Goal: Transaction & Acquisition: Purchase product/service

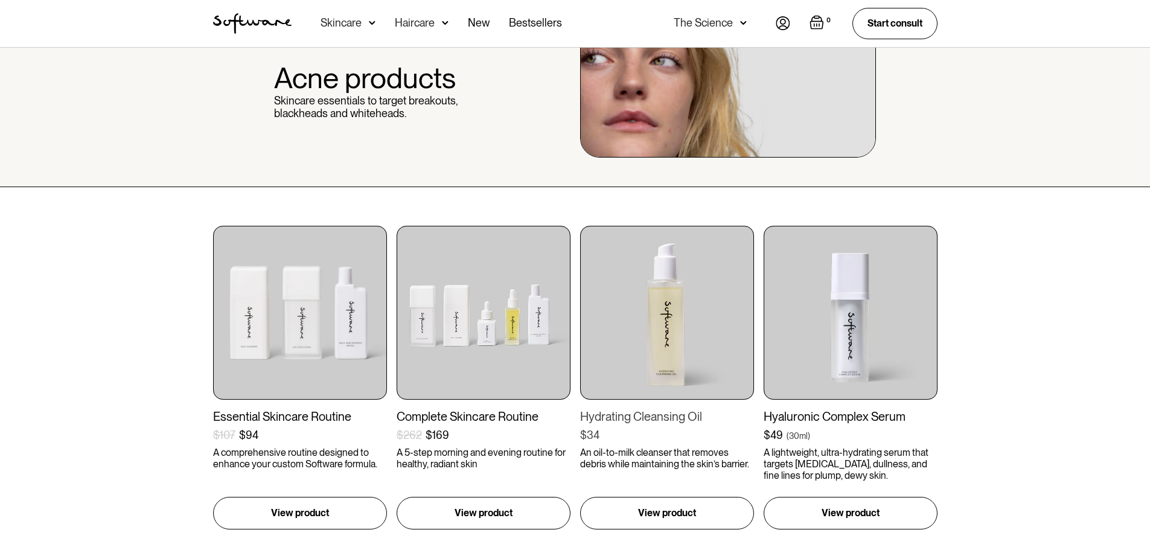
scroll to position [101, 0]
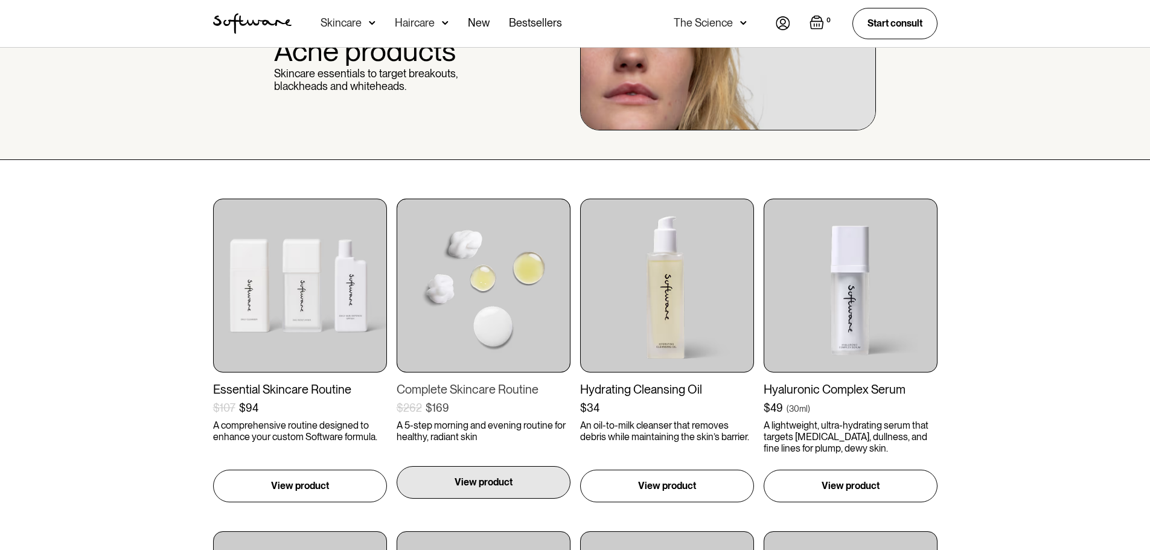
click at [474, 485] on p "View product" at bounding box center [483, 482] width 58 height 14
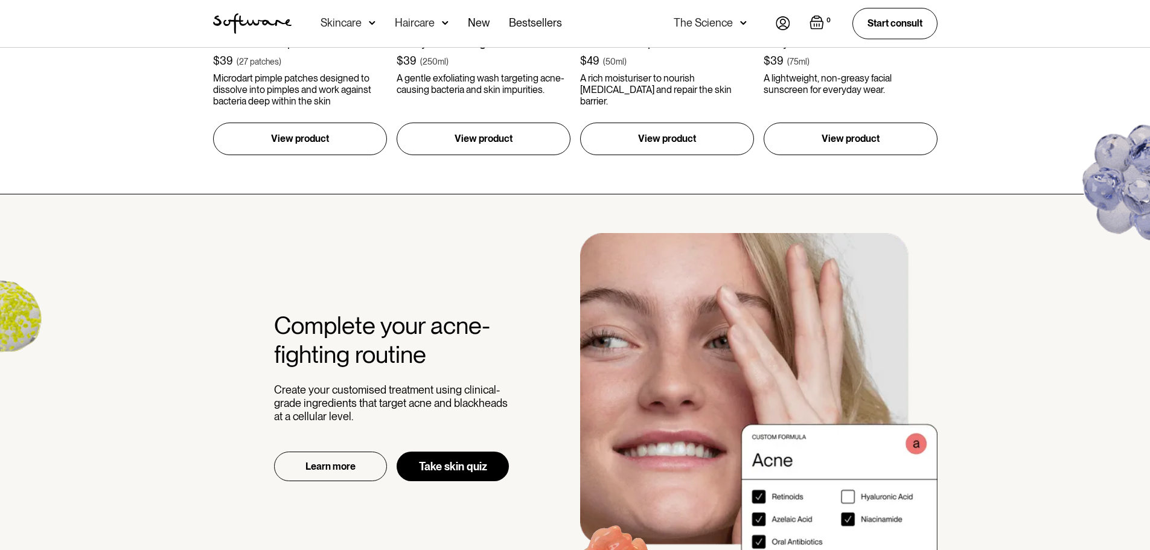
scroll to position [1207, 0]
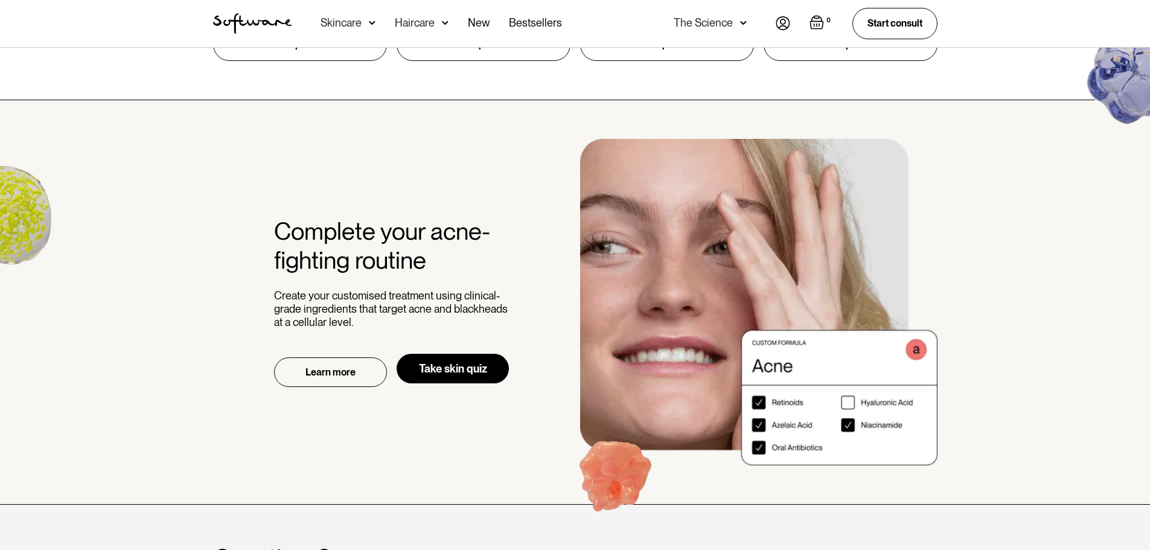
click at [471, 365] on link "Take skin quiz" at bounding box center [453, 369] width 112 height 30
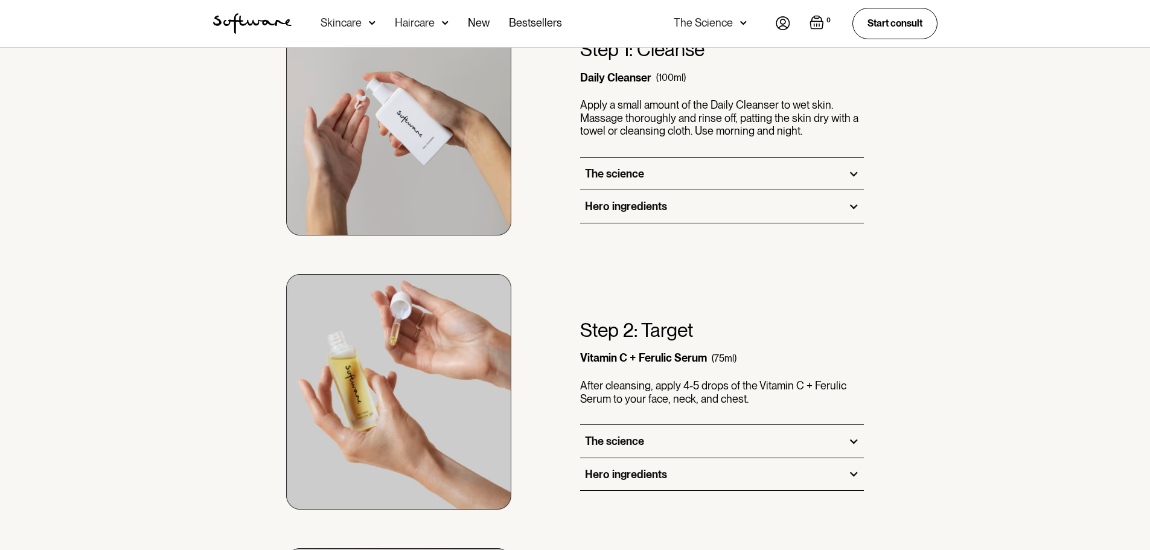
scroll to position [905, 0]
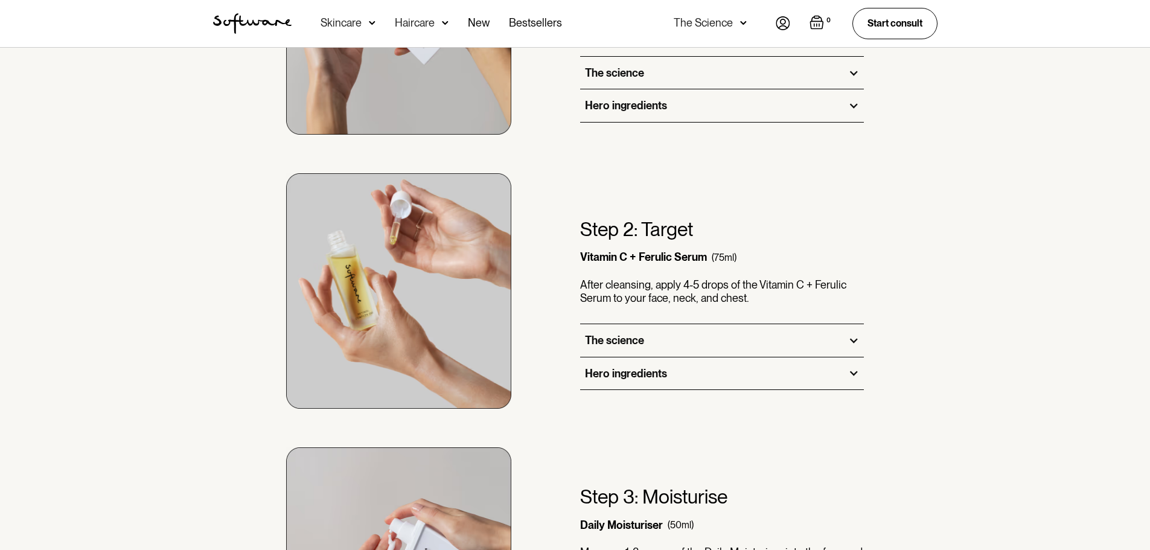
click at [853, 371] on div at bounding box center [853, 373] width 11 height 11
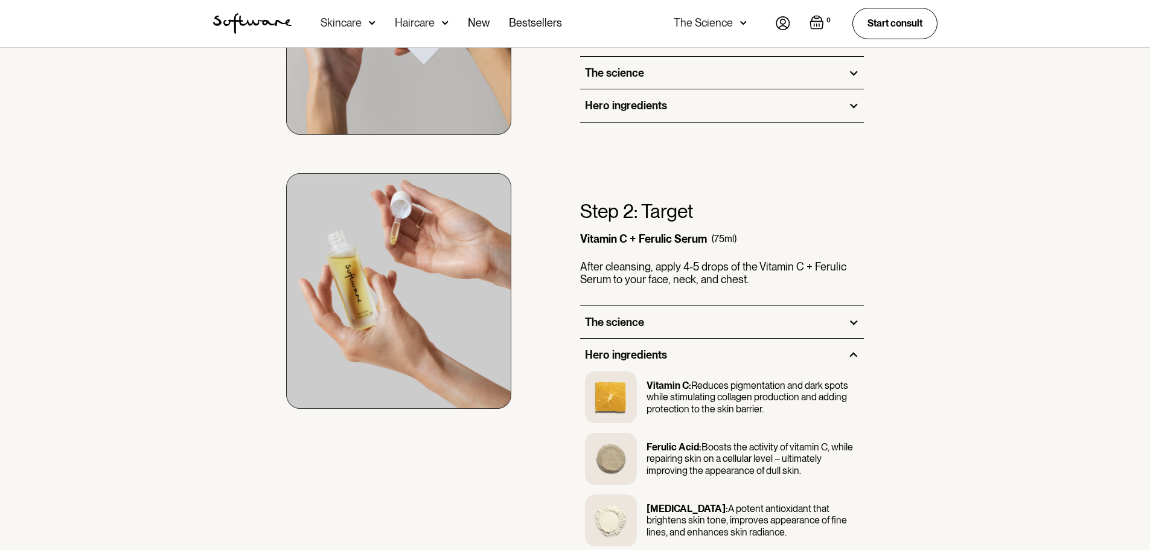
click at [856, 323] on div at bounding box center [853, 322] width 11 height 11
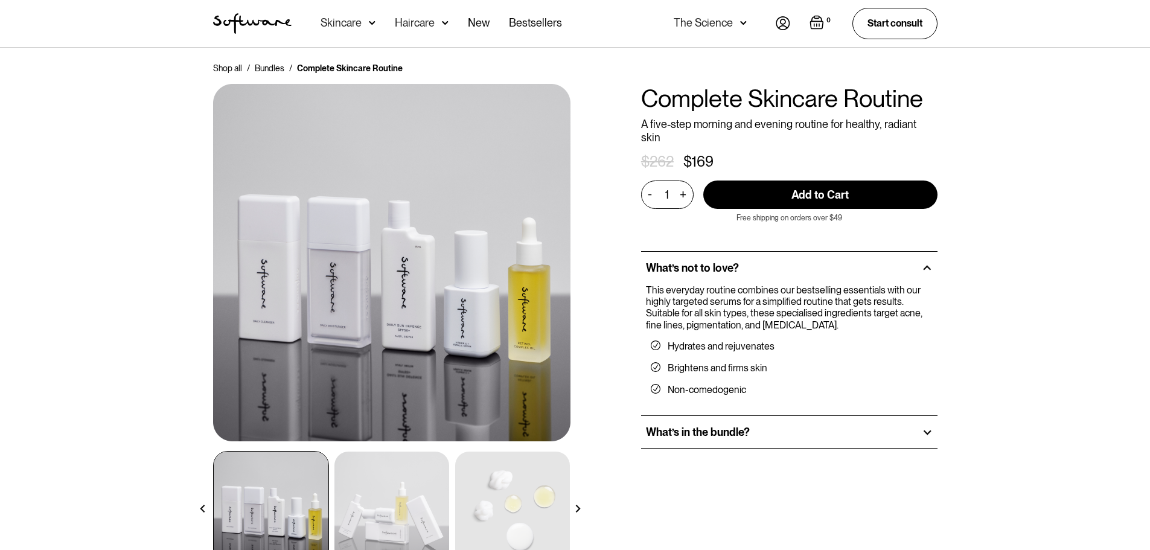
scroll to position [0, 0]
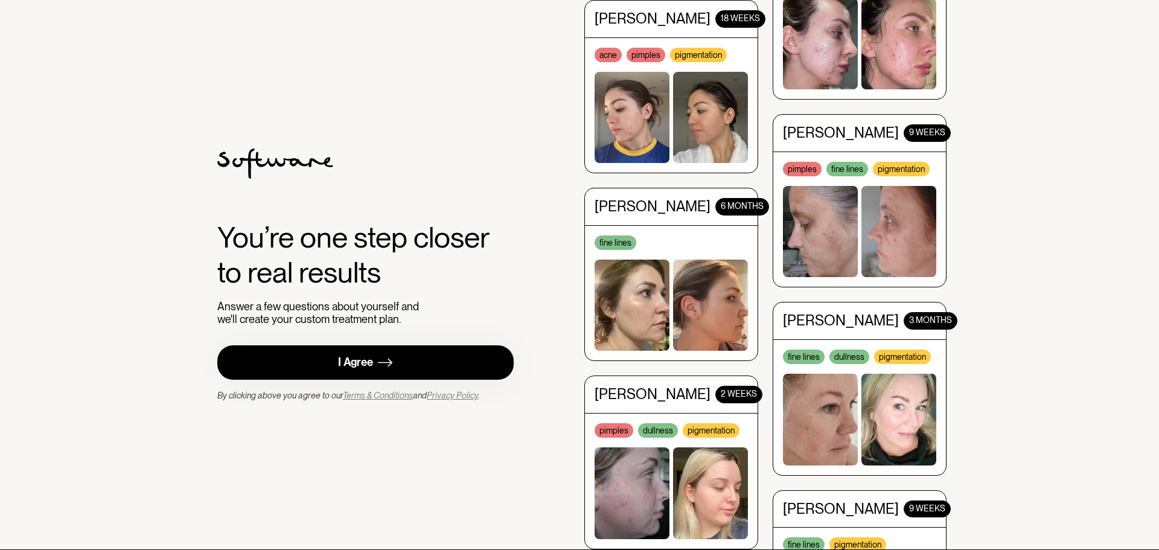
click at [350, 360] on div "I Agree" at bounding box center [355, 363] width 35 height 14
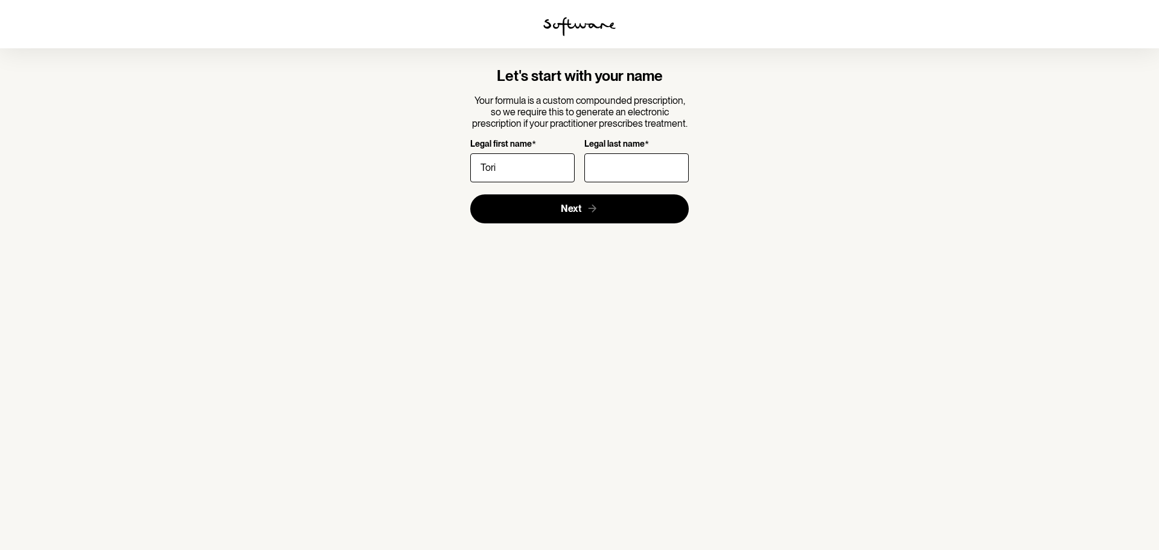
type input "Tori"
click at [636, 161] on input "Antipatico" at bounding box center [636, 167] width 104 height 29
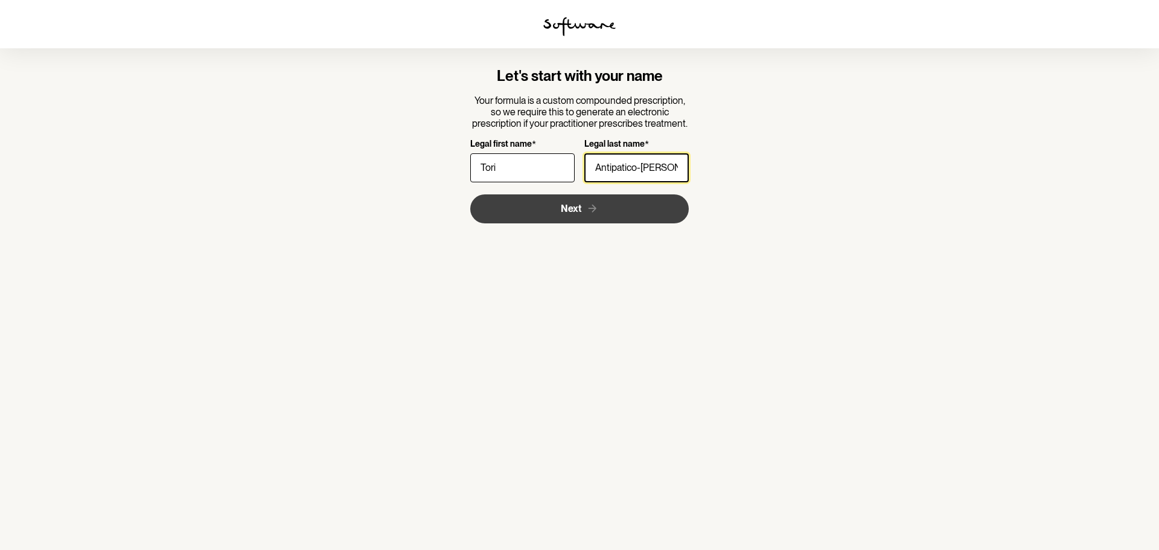
type input "Antipatico-Binns"
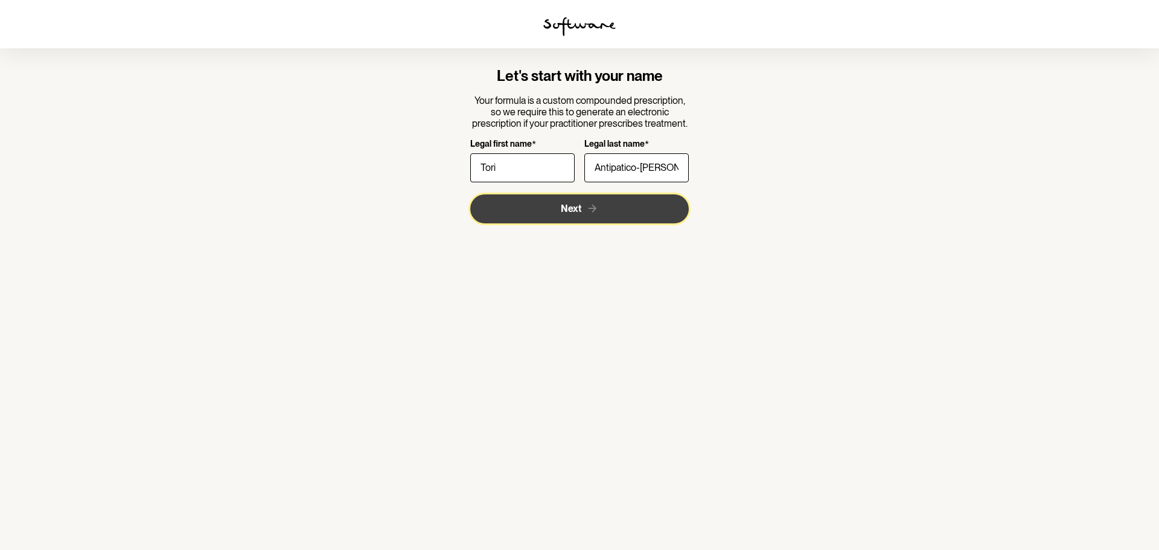
click at [592, 217] on button "Next" at bounding box center [579, 208] width 219 height 29
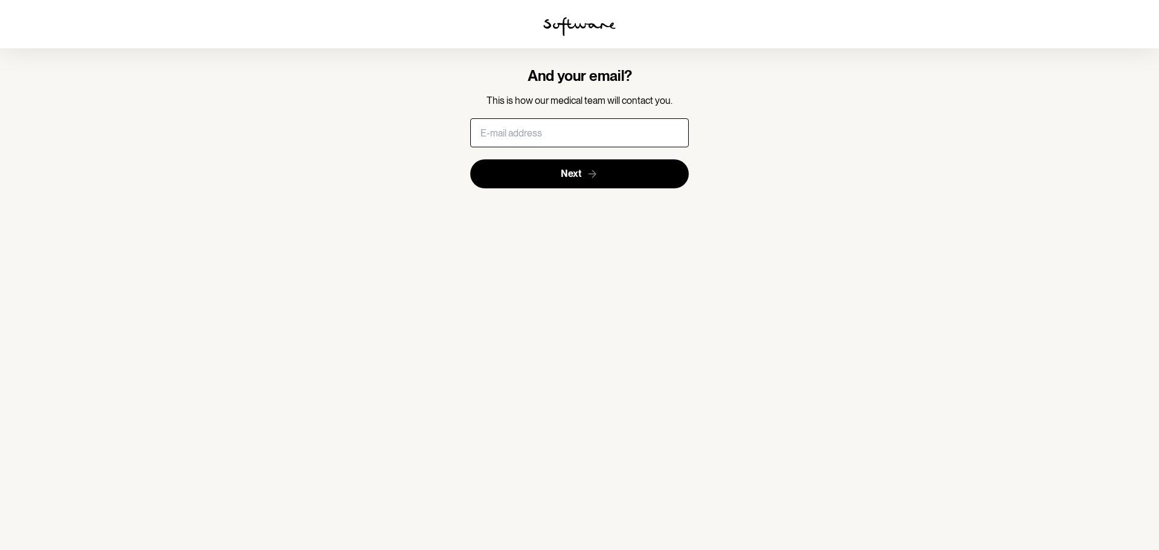
click at [538, 128] on input "text" at bounding box center [579, 132] width 219 height 29
type input "tori.antipatico@raywhite.com"
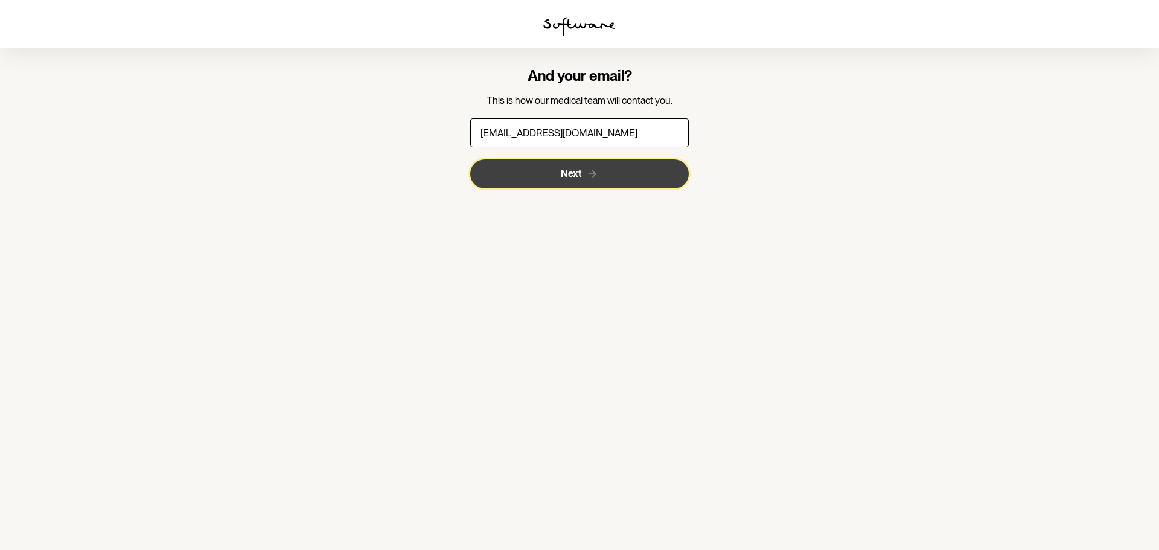
click at [561, 171] on span "Next" at bounding box center [571, 173] width 21 height 11
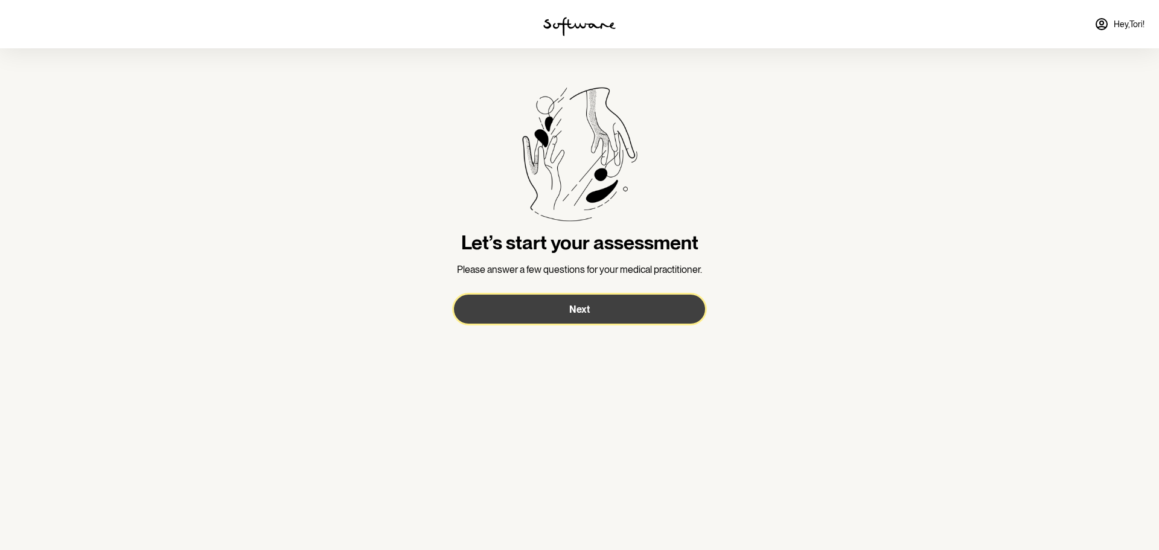
click at [593, 307] on button "Next" at bounding box center [579, 309] width 251 height 29
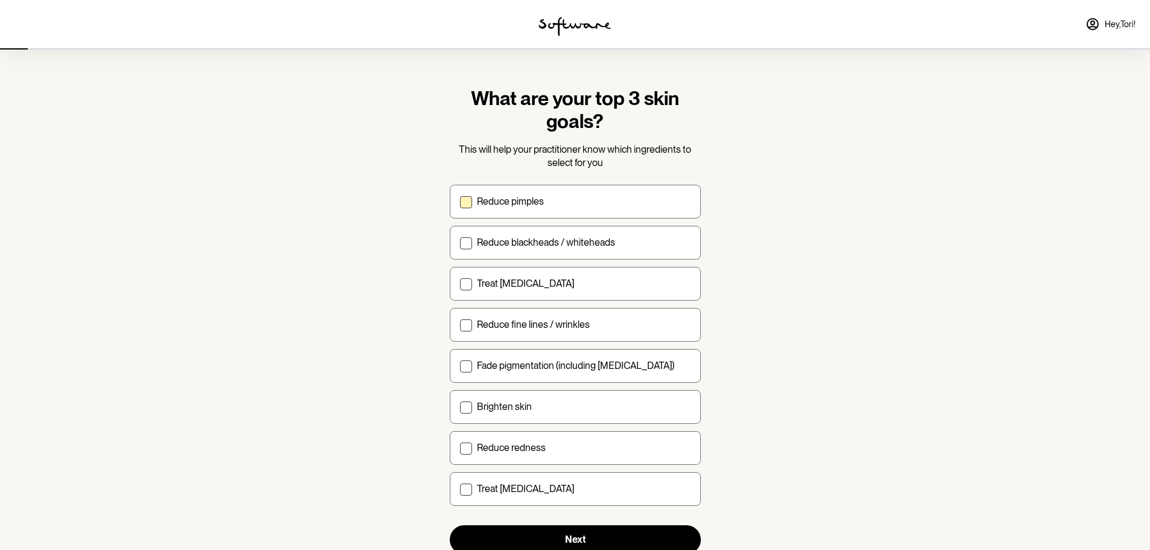
click at [468, 199] on span at bounding box center [466, 202] width 12 height 12
click at [460, 201] on input "Reduce pimples" at bounding box center [459, 201] width 1 height 1
checkbox input "true"
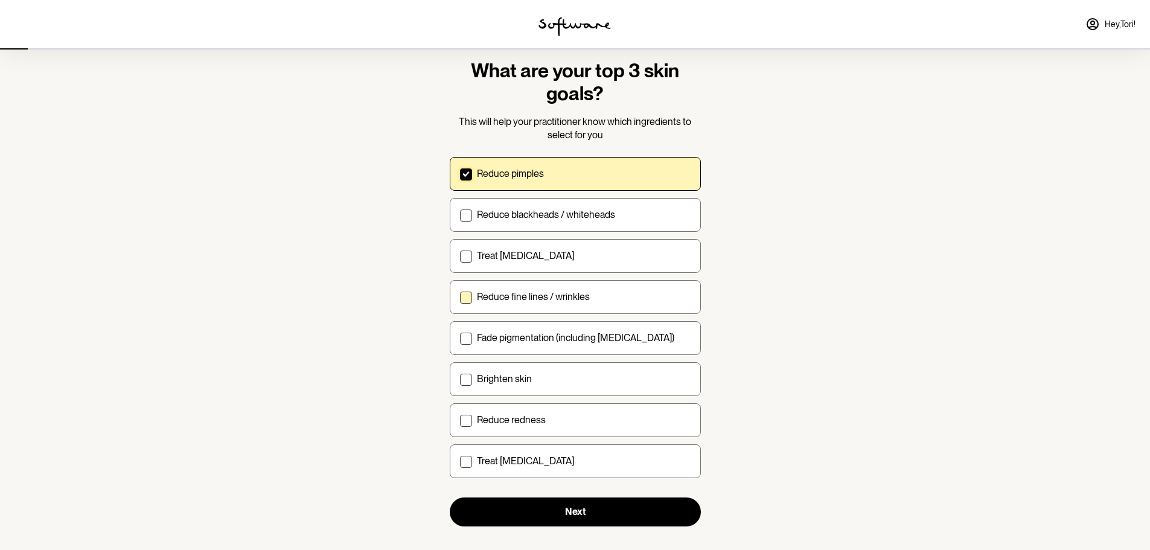
scroll to position [43, 0]
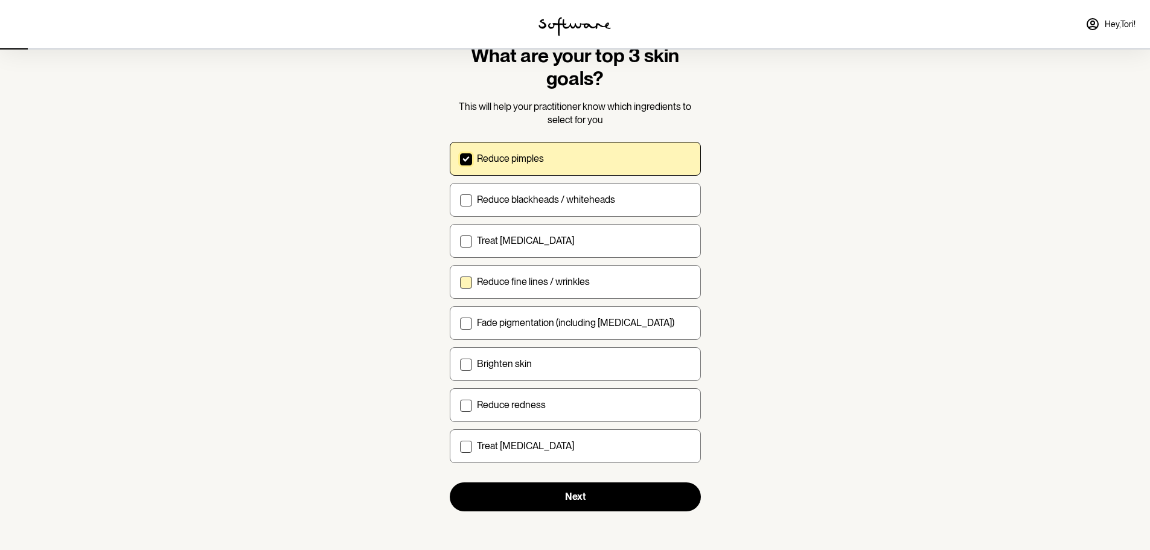
click at [464, 279] on span at bounding box center [466, 282] width 12 height 12
click at [460, 281] on input "Reduce fine lines / wrinkles" at bounding box center [459, 281] width 1 height 1
checkbox input "true"
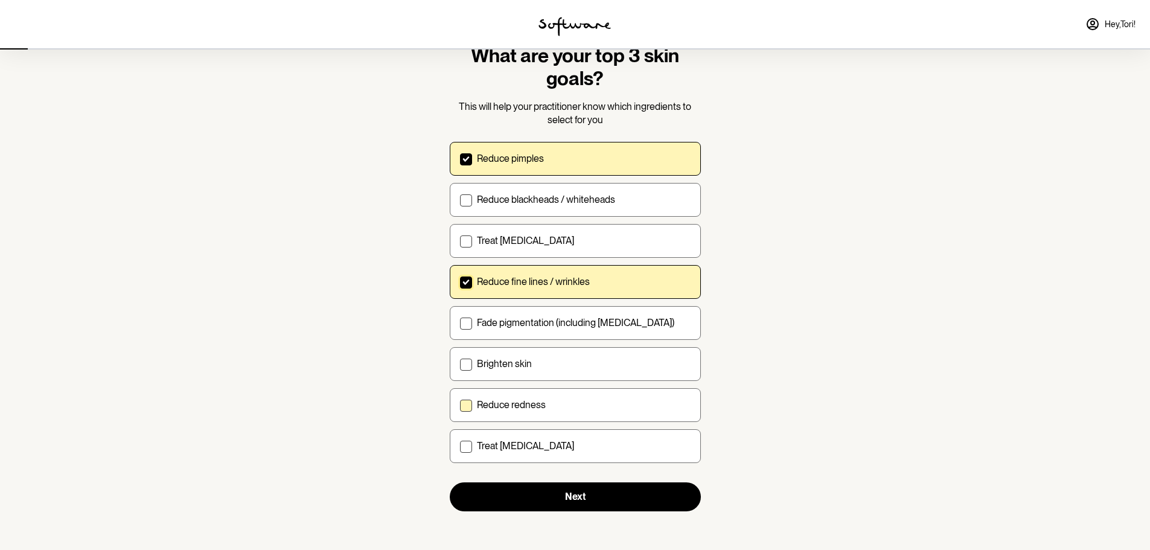
drag, startPoint x: 464, startPoint y: 363, endPoint x: 483, endPoint y: 398, distance: 40.0
click at [466, 363] on span at bounding box center [466, 365] width 12 height 12
click at [460, 363] on input "Brighten skin" at bounding box center [459, 363] width 1 height 1
checkbox input "true"
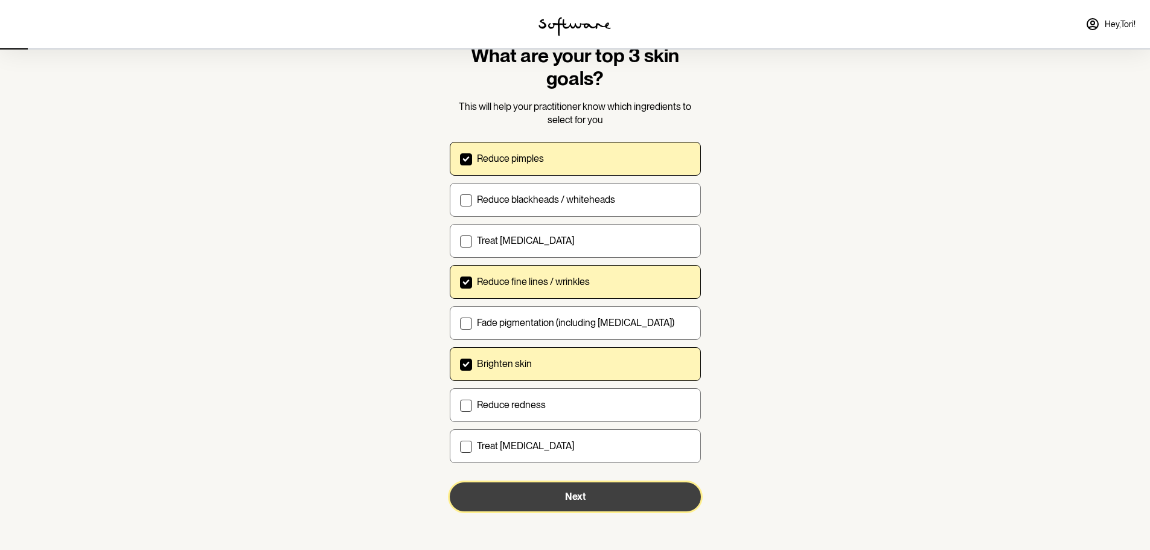
click at [570, 497] on span "Next" at bounding box center [575, 496] width 21 height 11
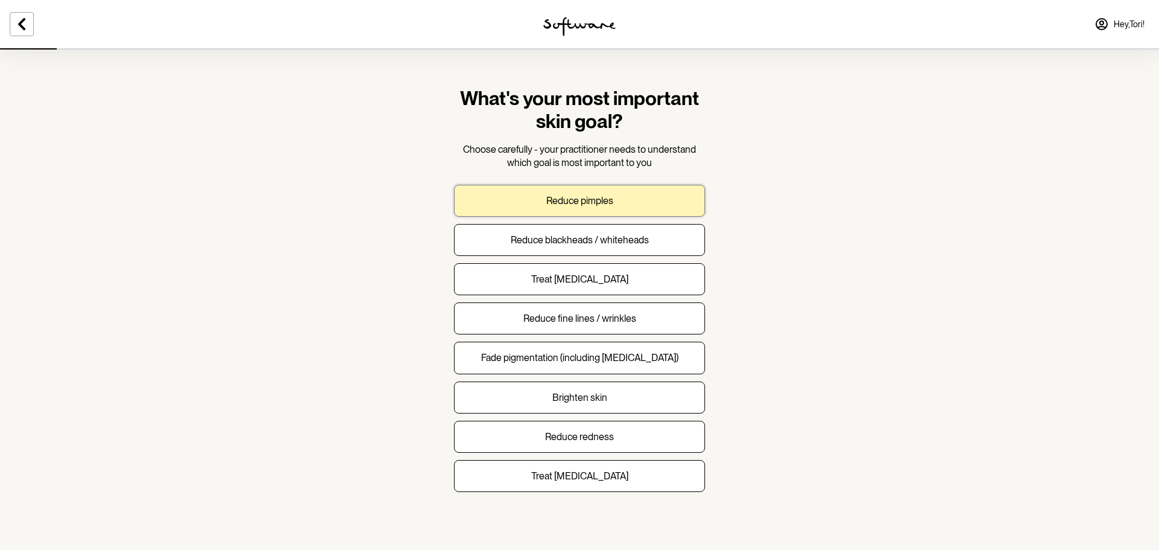
click at [588, 199] on p "Reduce pimples" at bounding box center [579, 200] width 67 height 11
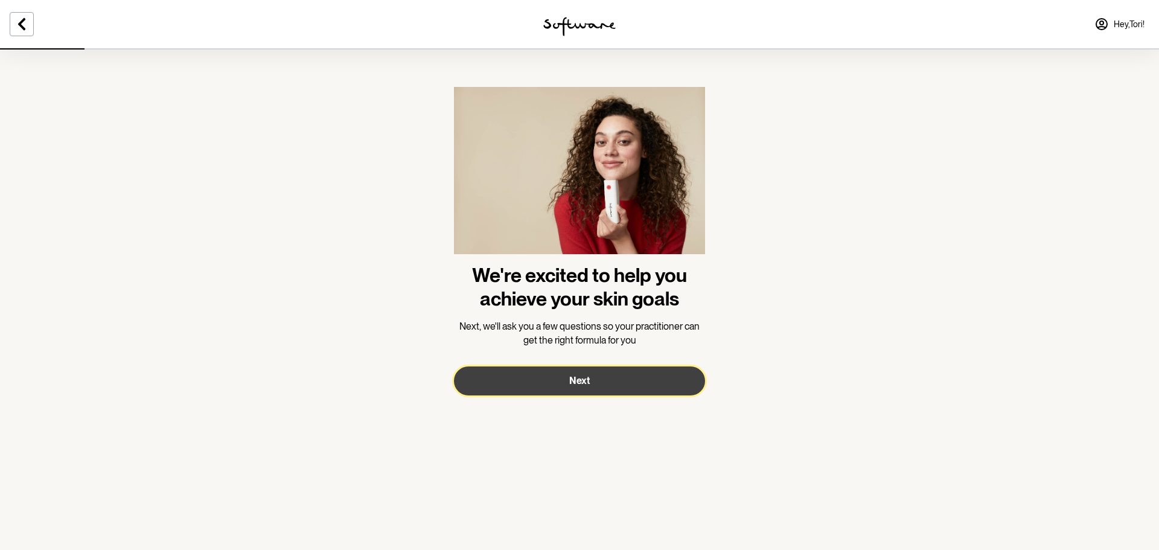
click at [573, 380] on span "Next" at bounding box center [579, 380] width 21 height 11
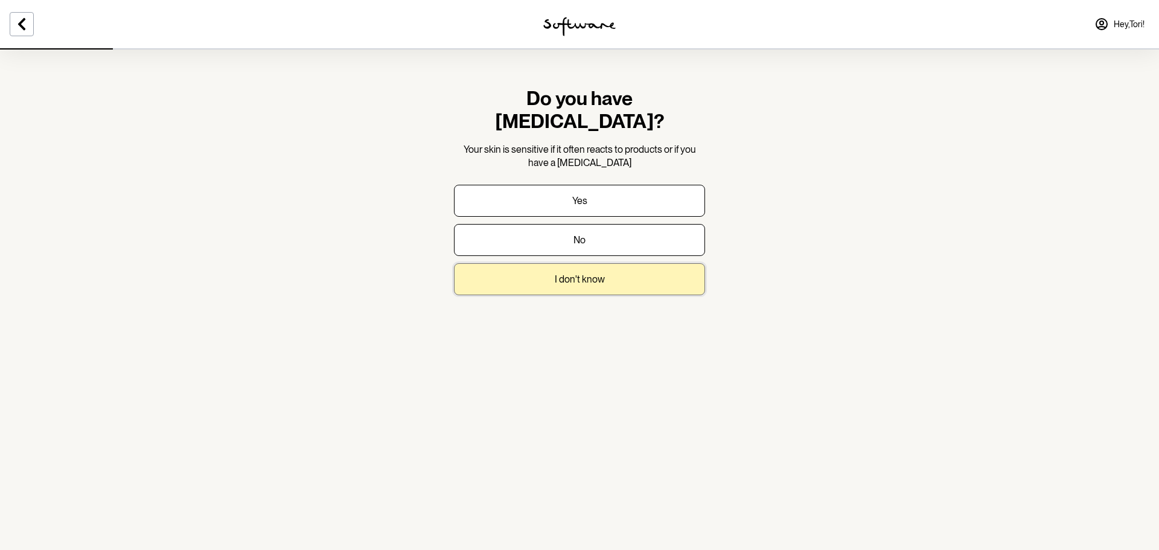
click at [580, 266] on button "I don't know" at bounding box center [579, 279] width 251 height 32
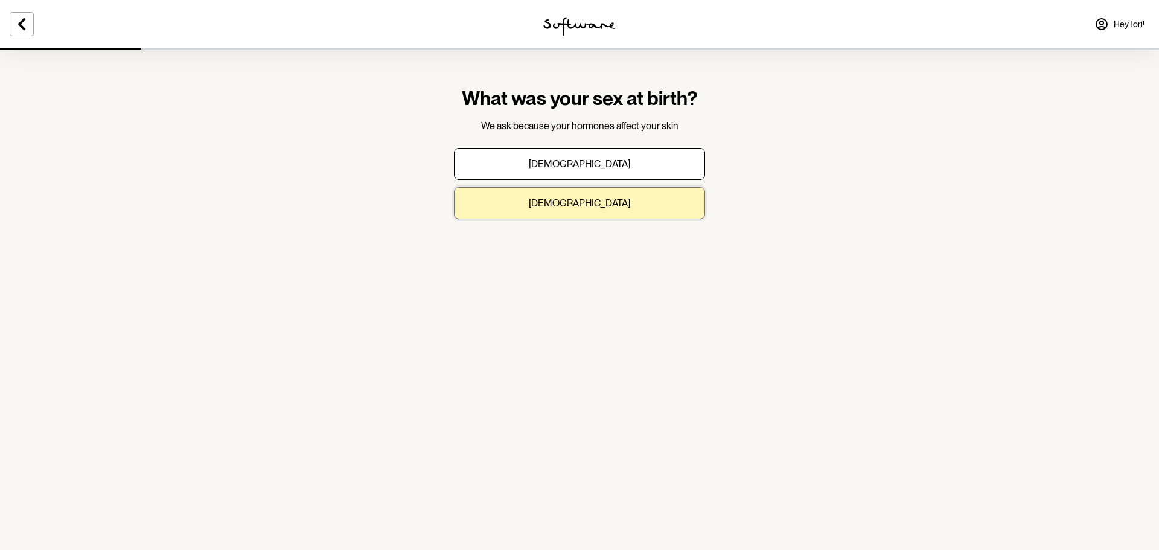
click at [588, 209] on button "Female" at bounding box center [579, 203] width 251 height 32
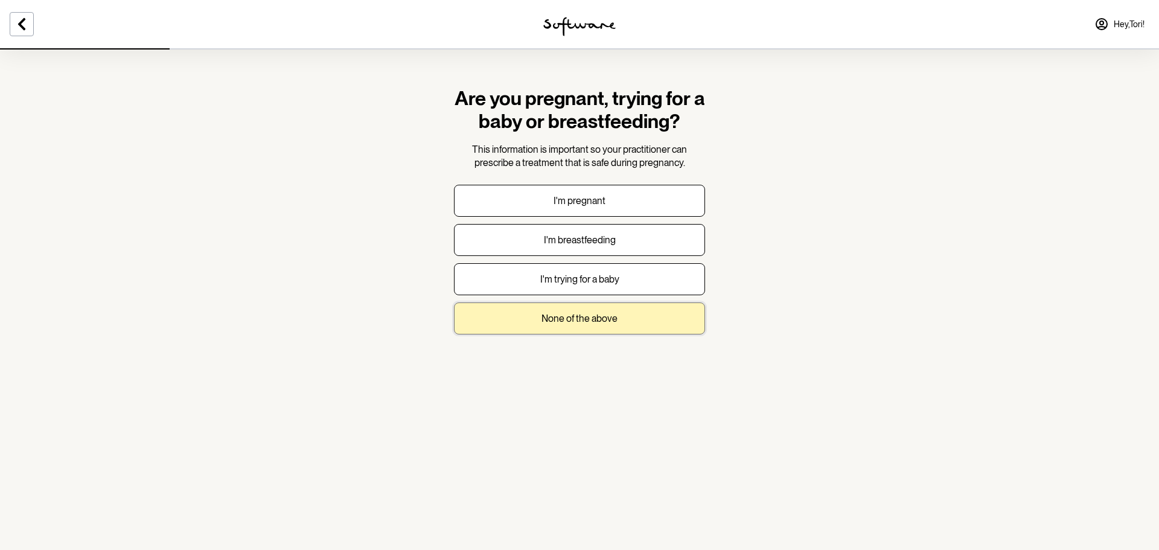
click at [601, 317] on p "None of the above" at bounding box center [579, 318] width 76 height 11
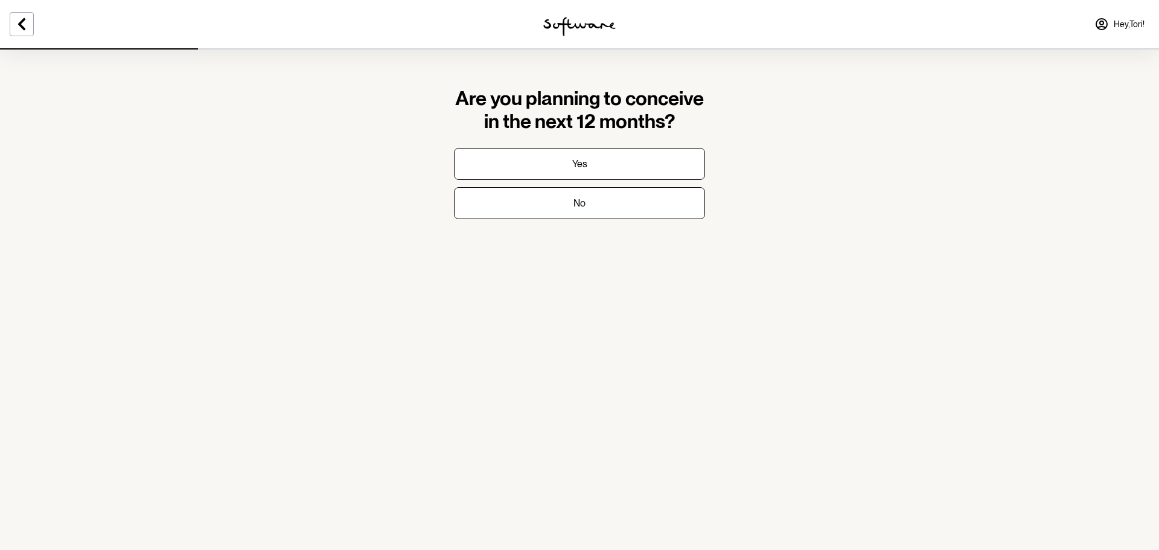
click at [609, 185] on div "Yes No" at bounding box center [579, 183] width 251 height 71
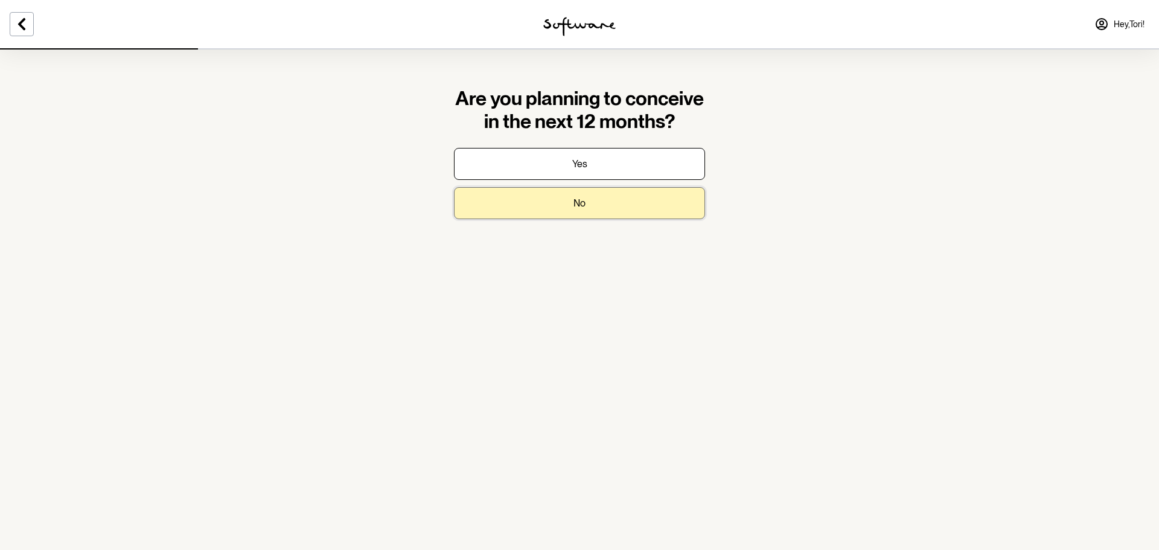
click at [609, 199] on button "No" at bounding box center [579, 203] width 251 height 32
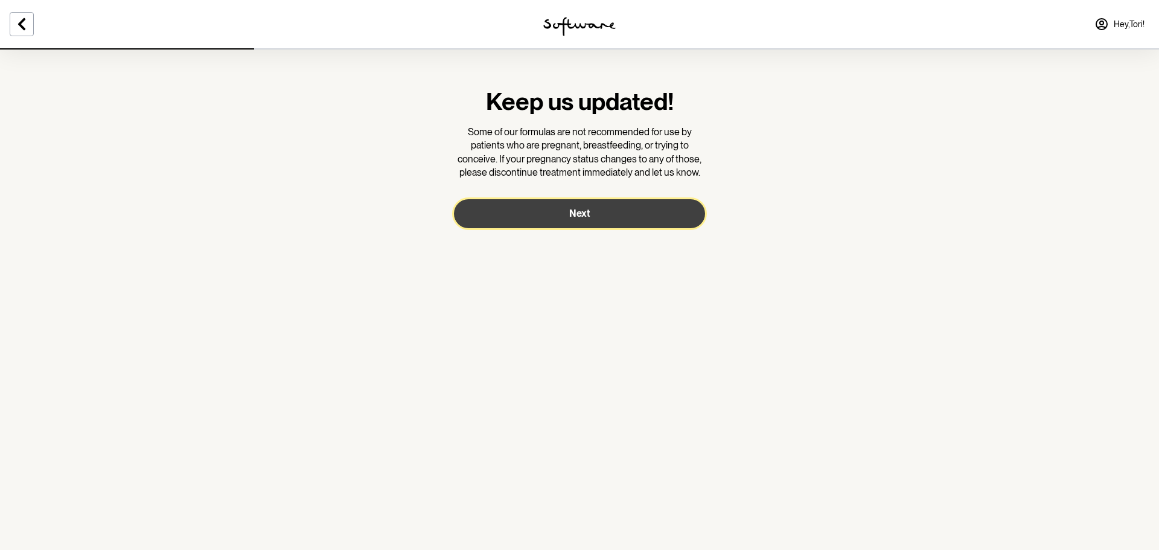
click at [585, 212] on span "Next" at bounding box center [579, 213] width 21 height 11
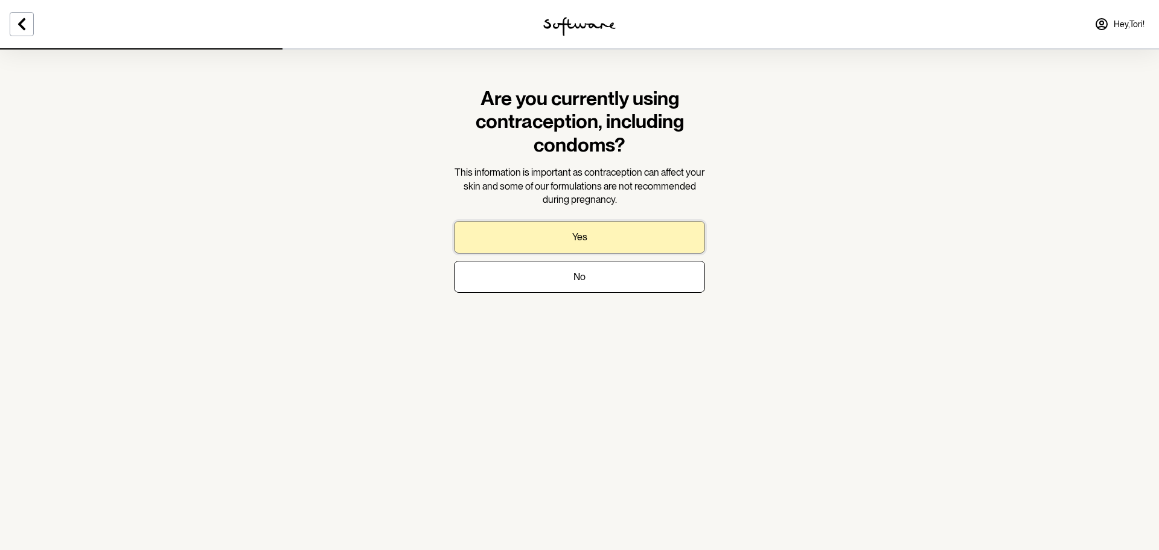
click at [593, 237] on button "Yes" at bounding box center [579, 237] width 251 height 32
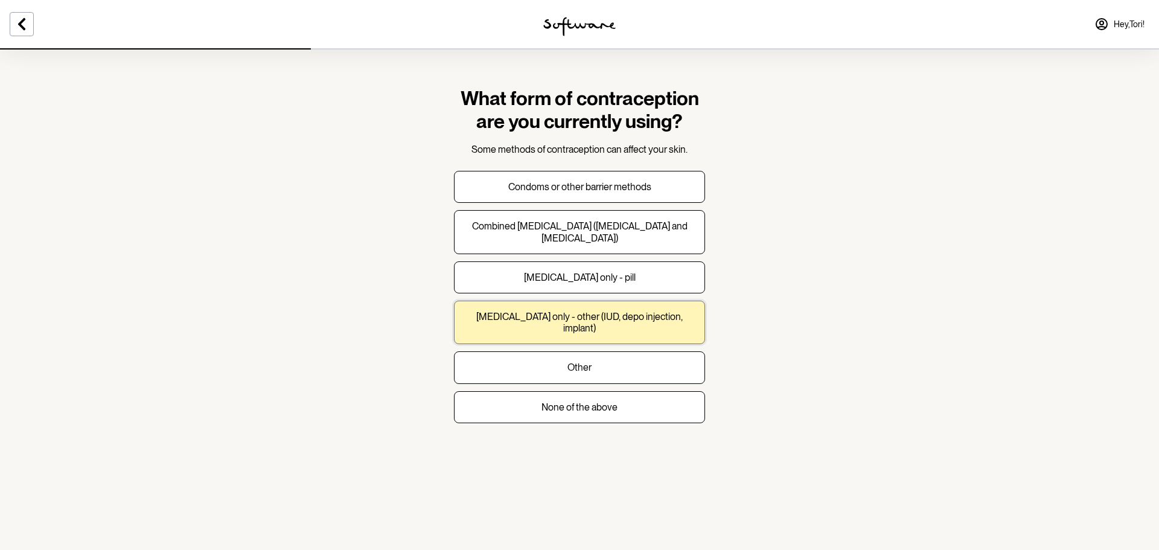
click at [637, 312] on p "Progesterone only - other (IUD, depo injection, implant)" at bounding box center [579, 322] width 231 height 23
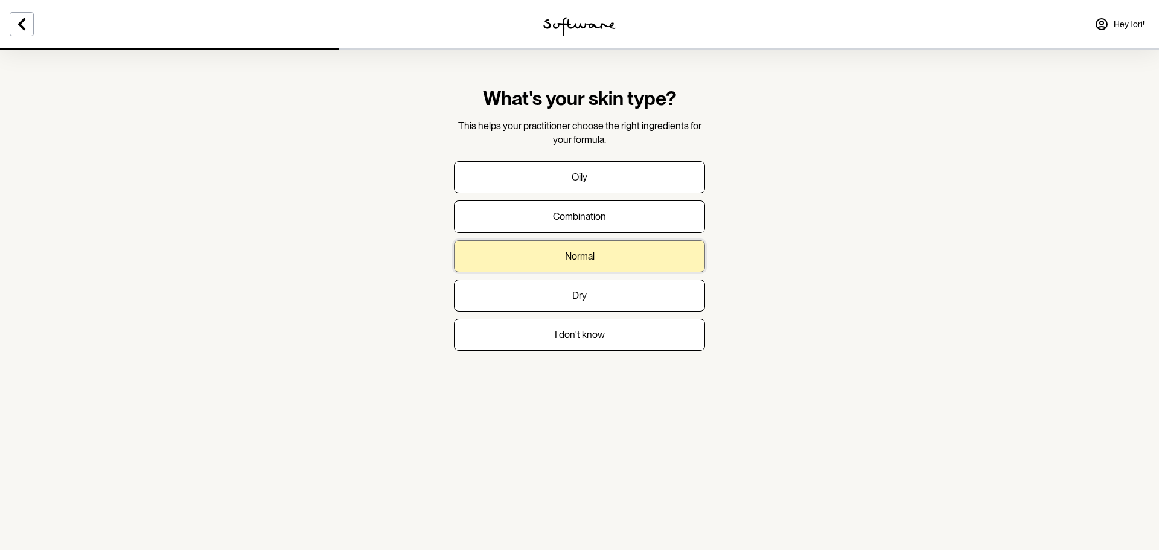
click at [601, 257] on button "Normal" at bounding box center [579, 256] width 251 height 32
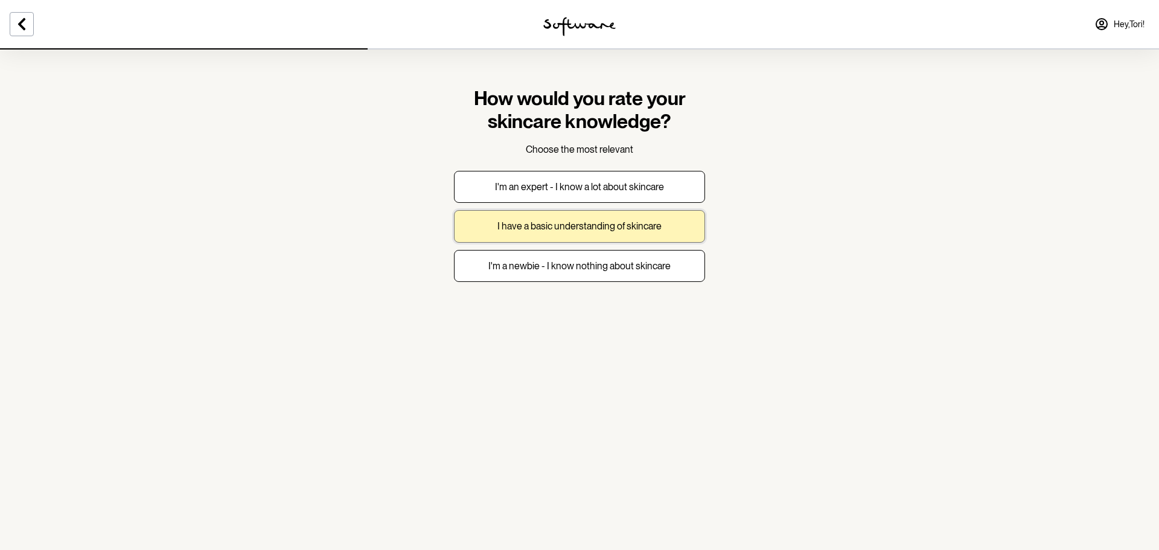
click at [584, 215] on button "I have a basic understanding of skincare" at bounding box center [579, 226] width 251 height 32
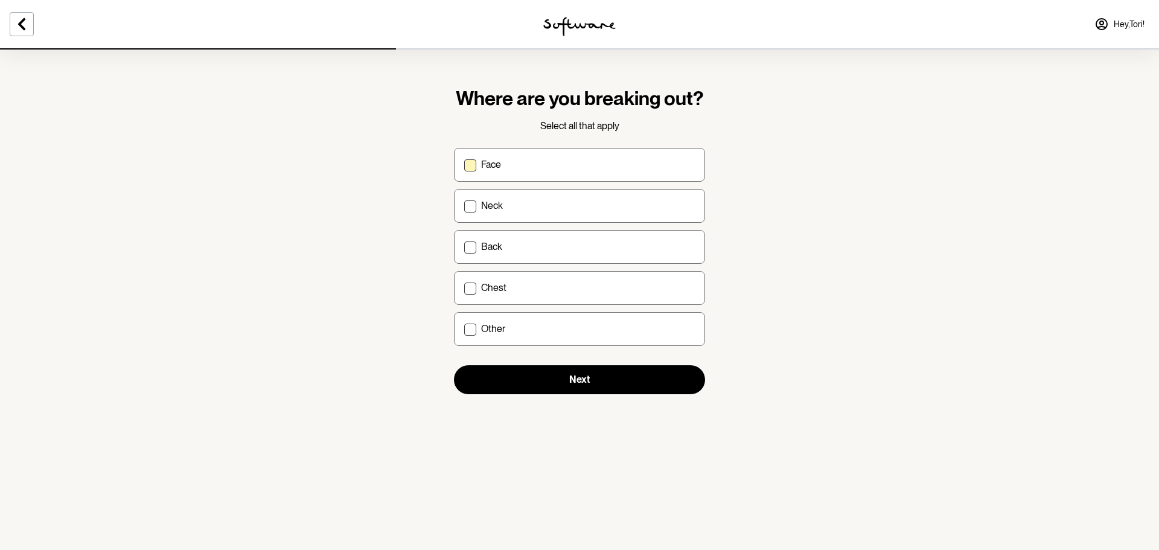
click at [499, 162] on p "Face" at bounding box center [491, 164] width 20 height 11
click at [464, 164] on input "Face" at bounding box center [464, 164] width 1 height 1
checkbox input "true"
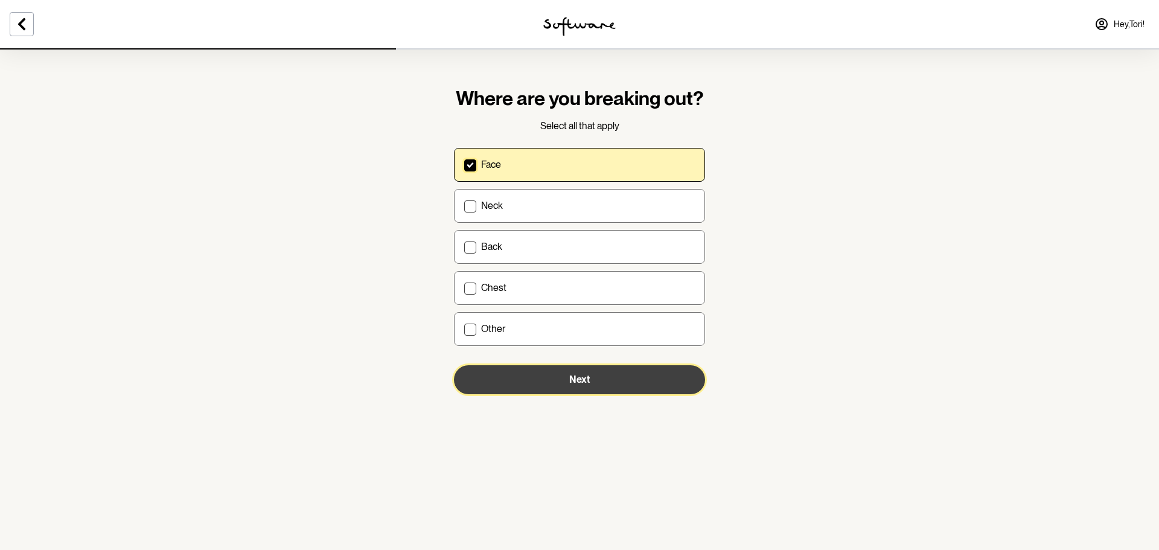
click at [590, 371] on button "Next" at bounding box center [579, 379] width 251 height 29
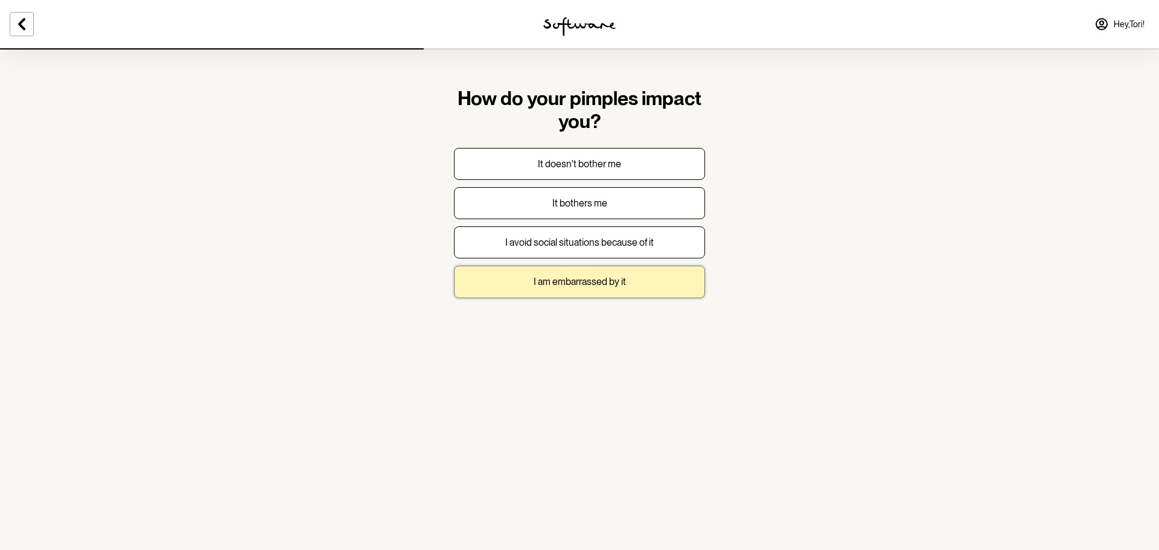
click at [647, 281] on button "I am embarrassed by it" at bounding box center [579, 282] width 251 height 32
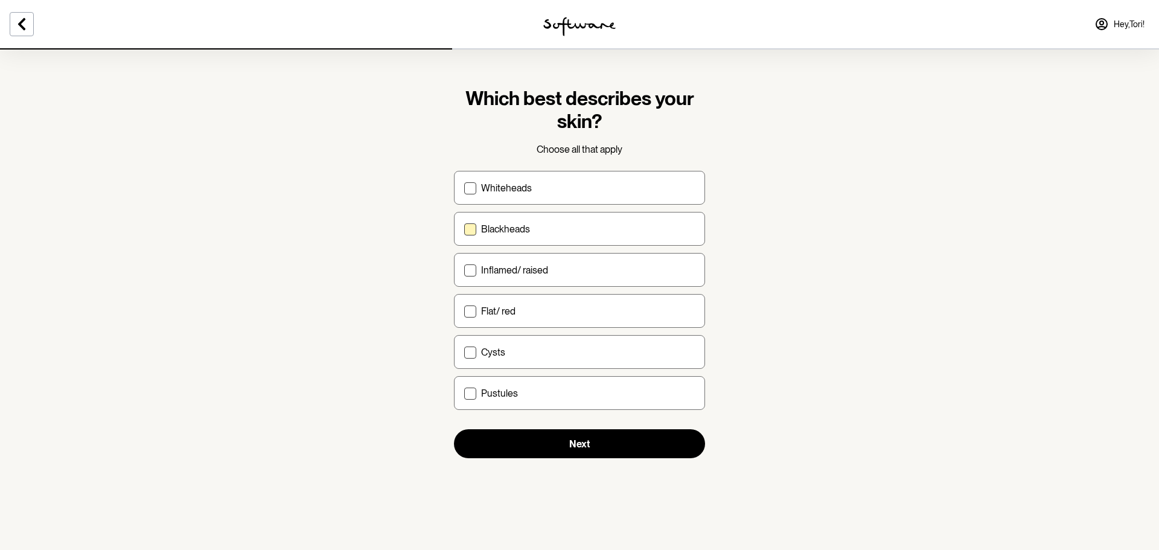
click at [511, 232] on p "Blackheads" at bounding box center [505, 228] width 49 height 11
click at [464, 229] on input "Blackheads" at bounding box center [464, 229] width 1 height 1
checkbox input "true"
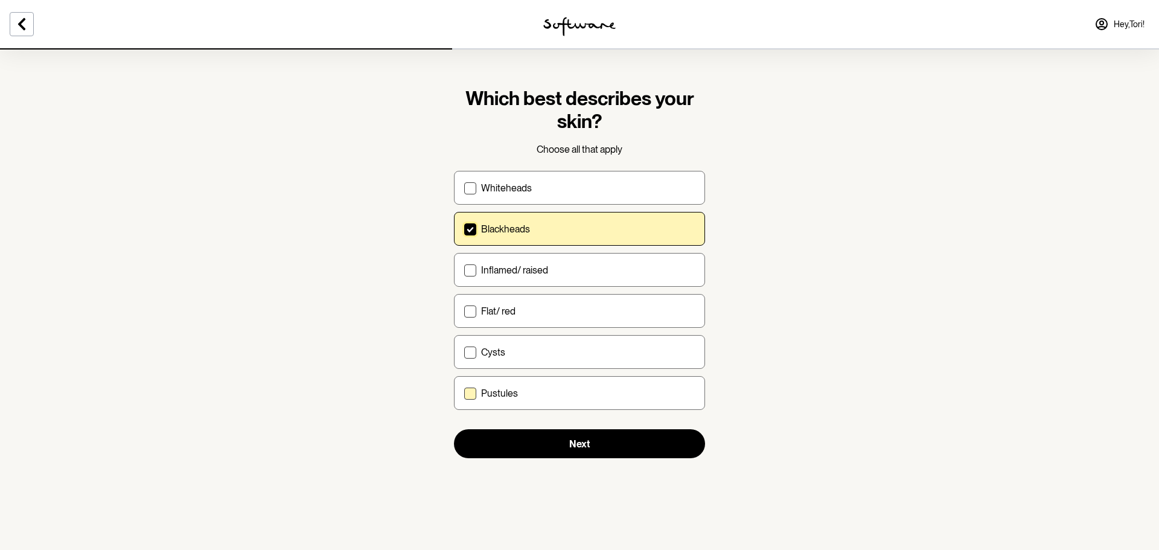
click at [492, 393] on p "Pustules" at bounding box center [499, 392] width 37 height 11
click at [464, 393] on input "Pustules" at bounding box center [464, 393] width 1 height 1
checkbox input "true"
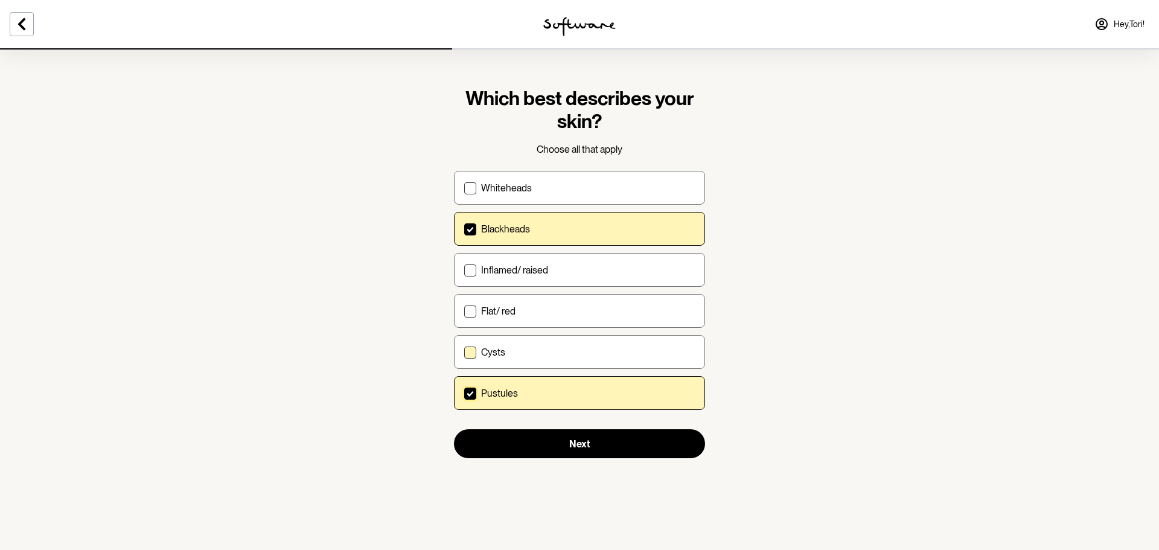
click at [504, 352] on p "Cysts" at bounding box center [493, 351] width 24 height 11
click at [464, 352] on input "Cysts" at bounding box center [464, 352] width 1 height 1
checkbox input "true"
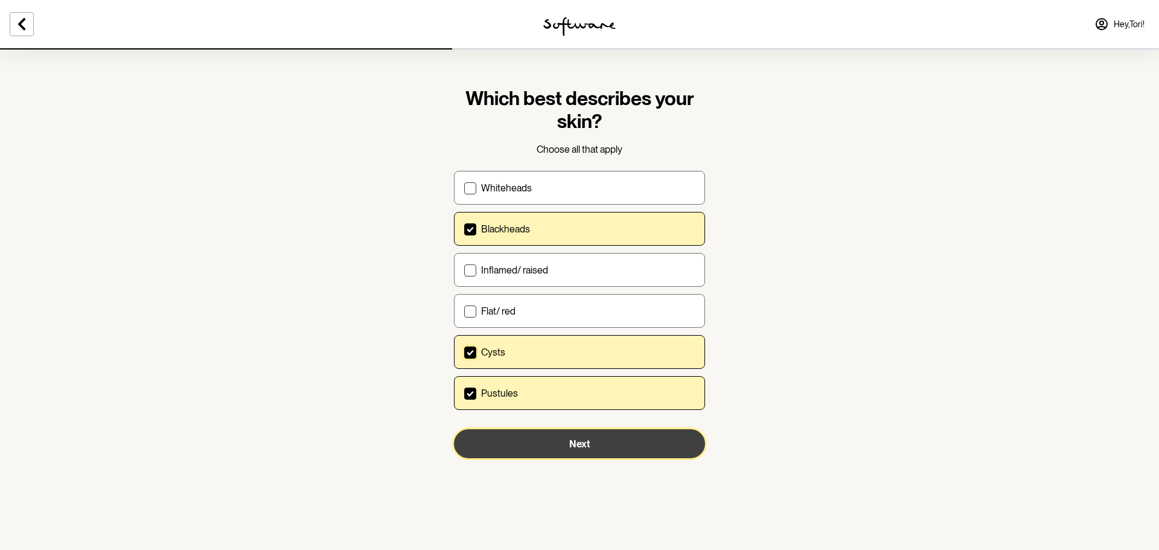
click at [598, 446] on button "Next" at bounding box center [579, 443] width 251 height 29
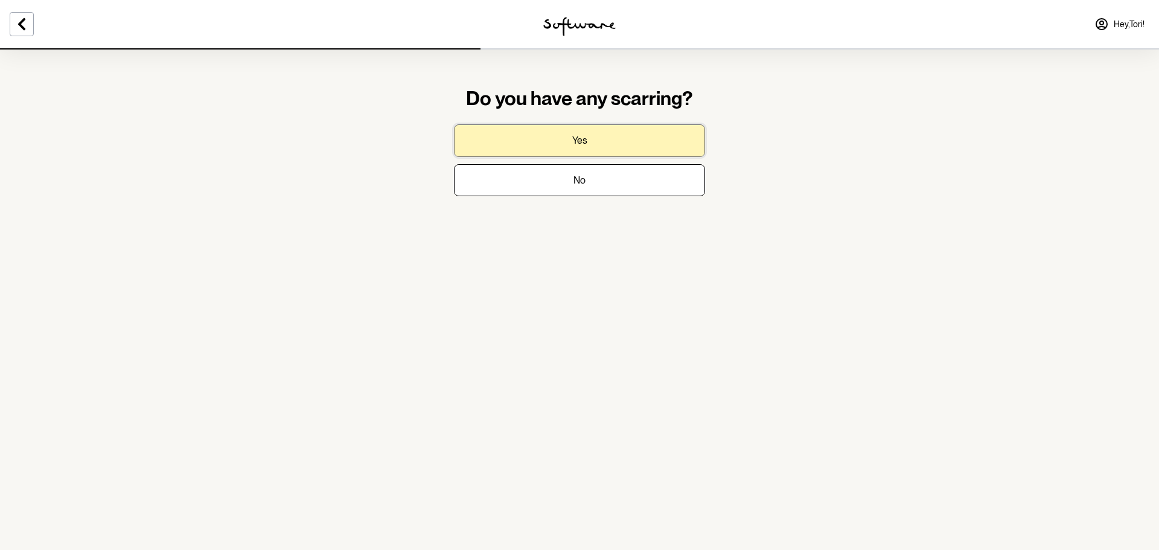
click at [604, 141] on button "Yes" at bounding box center [579, 140] width 251 height 32
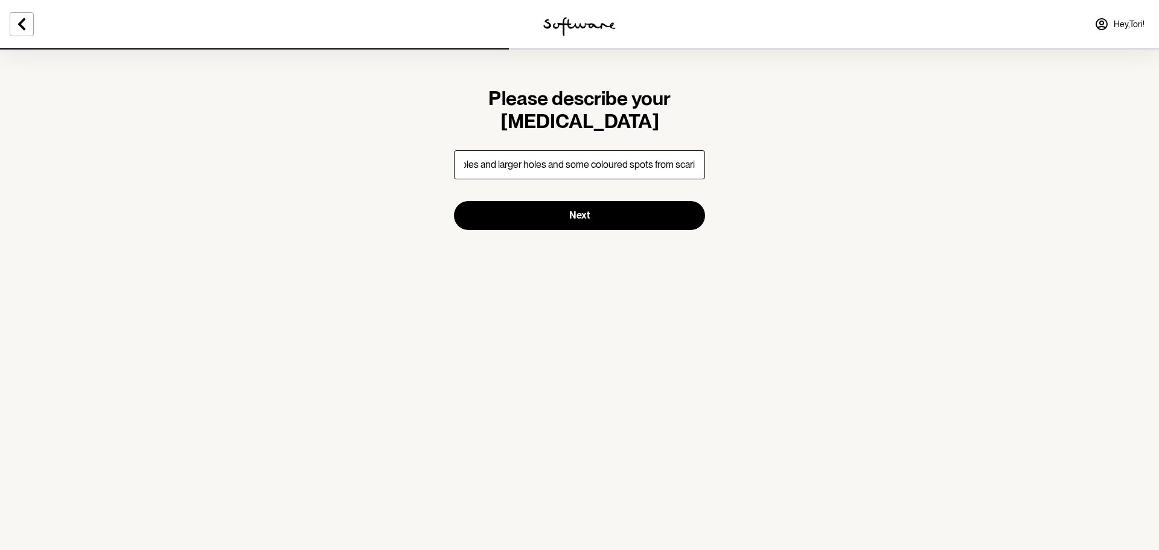
scroll to position [0, 128]
click at [668, 167] on input "on my cheeks i have small holes and larger holes and some coloured spots from s…" at bounding box center [579, 164] width 251 height 29
click at [681, 163] on input "on my cheeks i have small holes and larger holes and some coloured spots from s…" at bounding box center [579, 164] width 251 height 29
click at [605, 159] on input "on my cheeks i have small holes and larger holes and some coloured spots from s…" at bounding box center [579, 164] width 251 height 29
drag, startPoint x: 601, startPoint y: 161, endPoint x: 592, endPoint y: 166, distance: 10.3
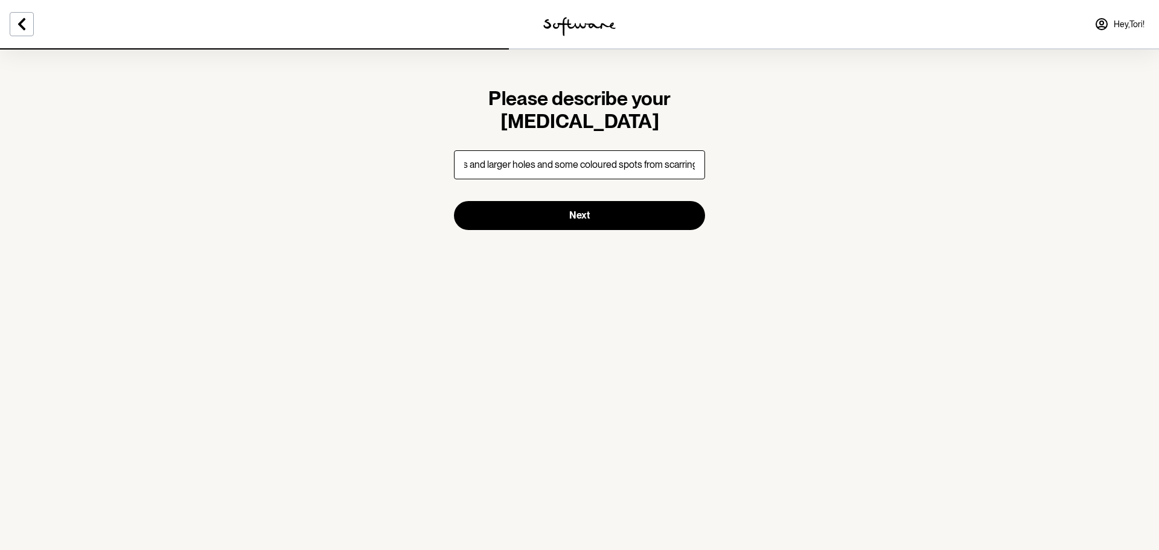
click at [592, 166] on input "on my cheeks i have small holes and larger holes and some coloured spots from s…" at bounding box center [579, 164] width 251 height 29
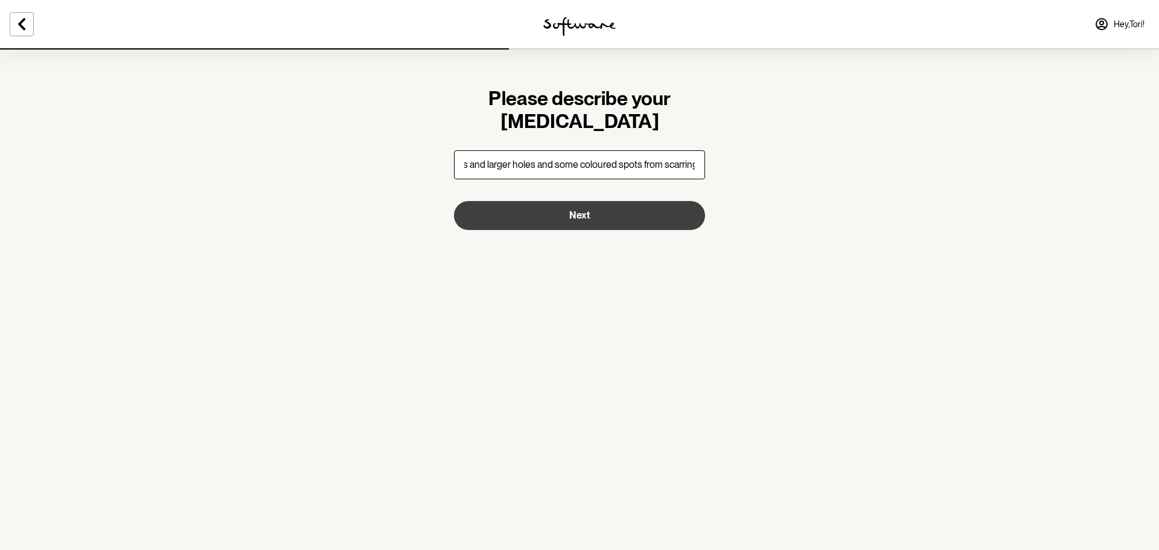
type input "on my cheeks i have small holes and larger holes and some coloured spots from s…"
click at [607, 215] on button "Next" at bounding box center [579, 215] width 251 height 29
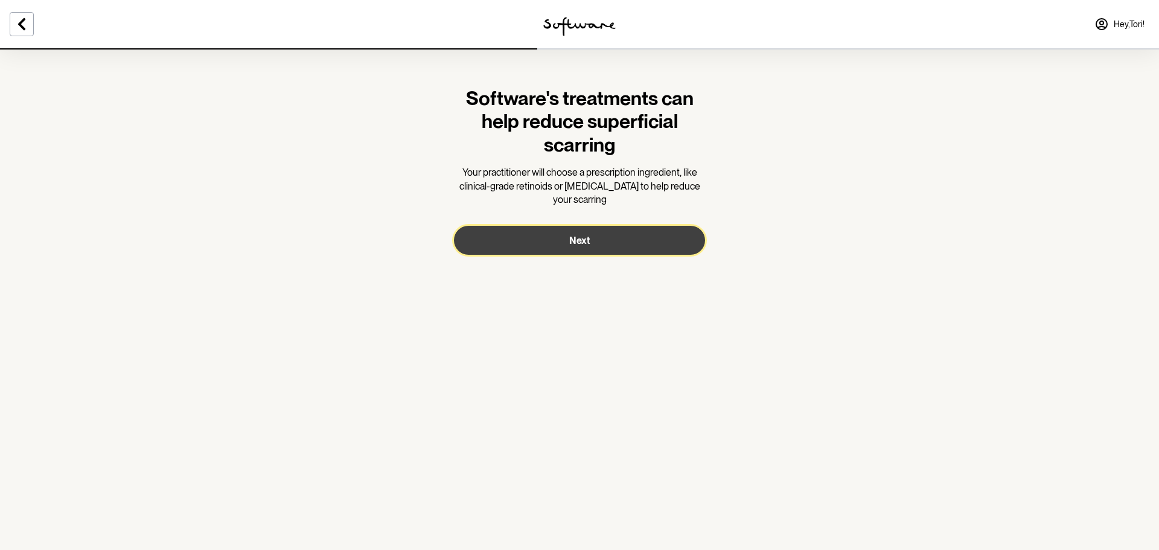
click at [578, 246] on span "Next" at bounding box center [579, 240] width 21 height 11
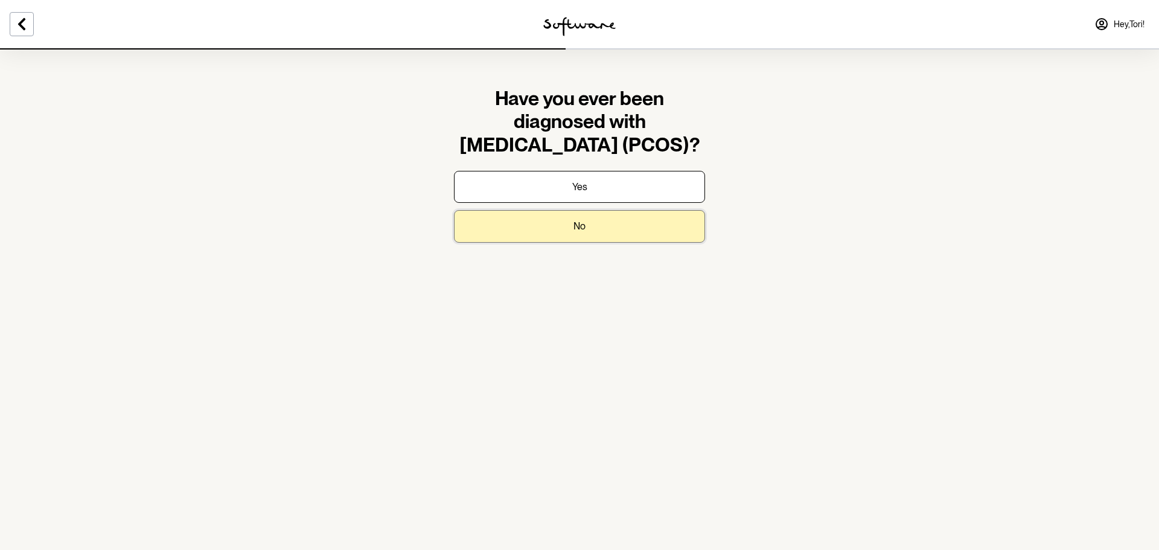
click at [593, 224] on button "No" at bounding box center [579, 226] width 251 height 32
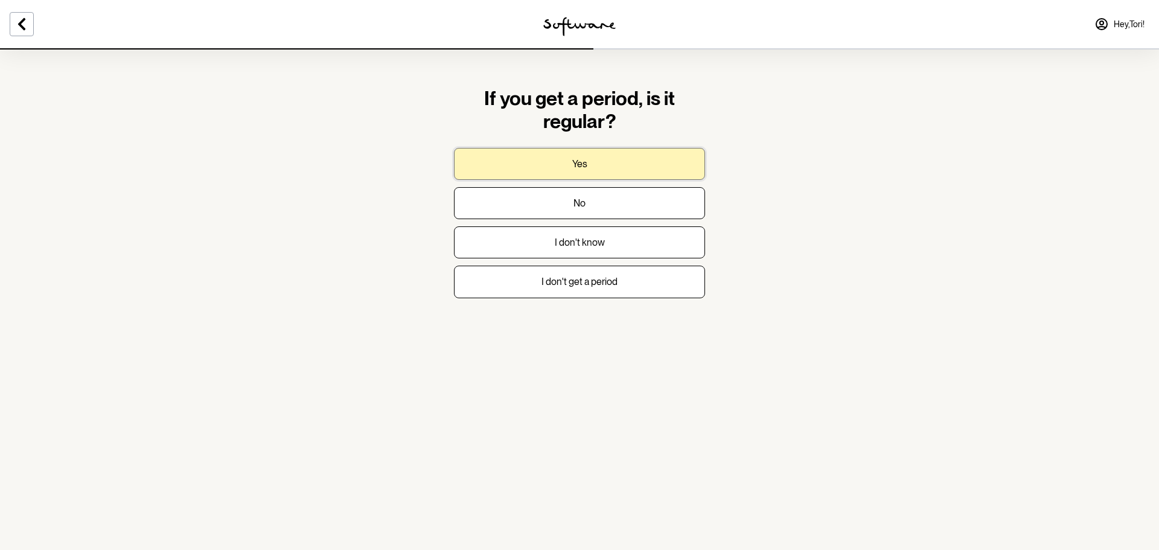
click at [599, 162] on button "Yes" at bounding box center [579, 164] width 251 height 32
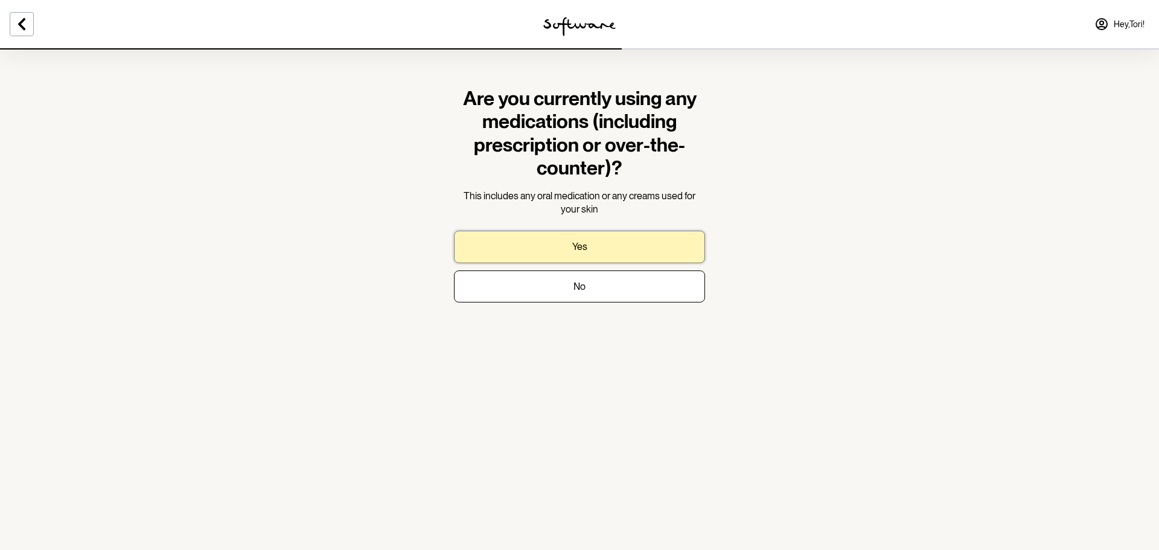
click at [578, 254] on button "Yes" at bounding box center [579, 247] width 251 height 32
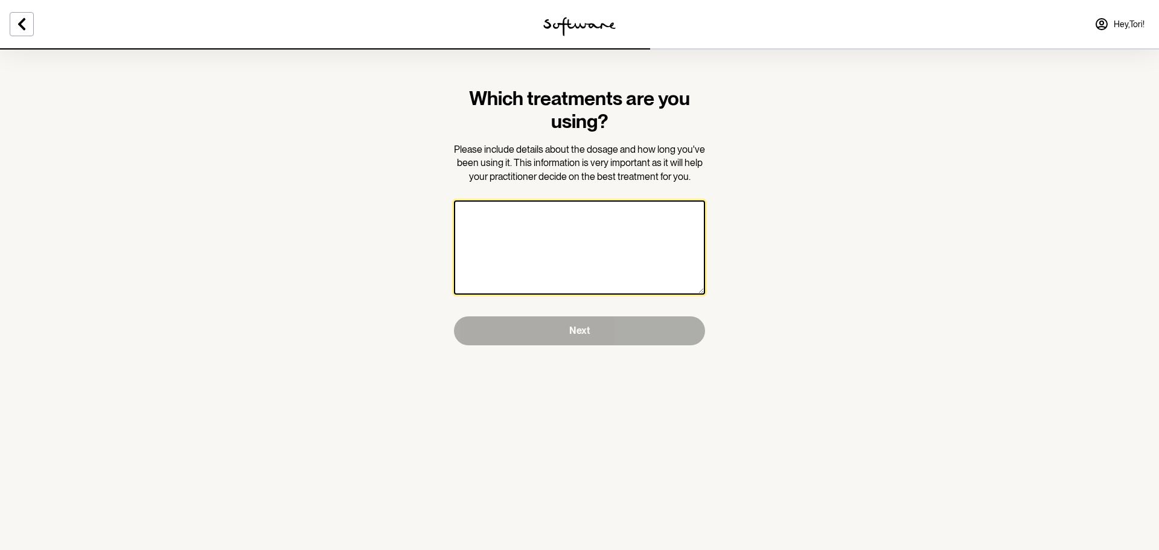
click at [575, 243] on textarea at bounding box center [579, 247] width 251 height 94
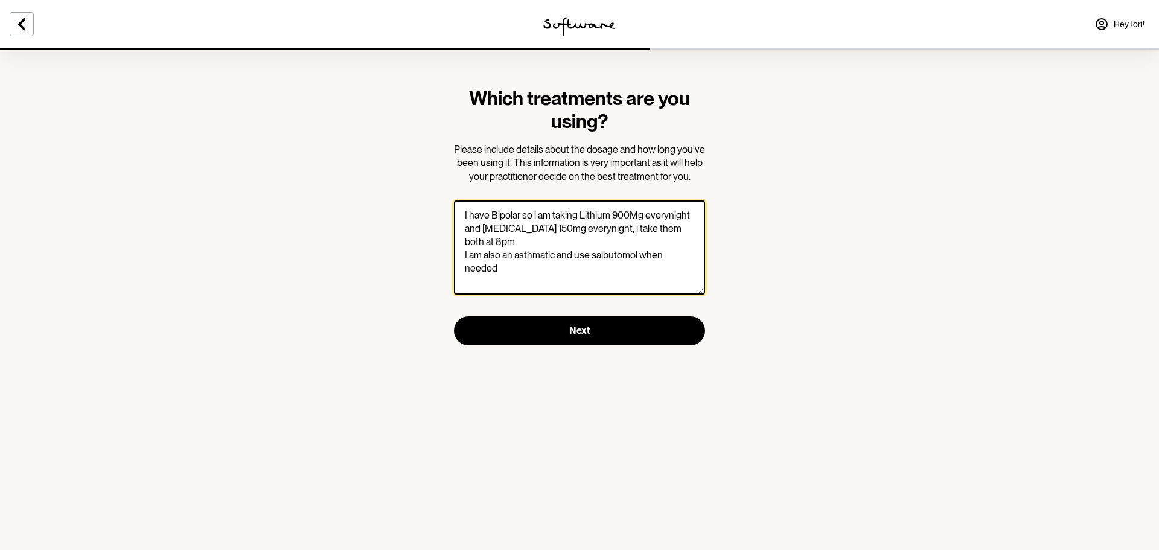
click at [615, 259] on textarea "I have Bipolar so i am taking Lithium 900Mg everynight and Quetiapine 150mg eve…" at bounding box center [579, 247] width 251 height 94
click at [574, 232] on textarea "I have Bipolar so i am taking Lithium 900Mg everynight and Quetiapine 150mg eve…" at bounding box center [579, 247] width 251 height 94
click at [518, 211] on textarea "I have Bipolar so i am taking Lithium 900Mg every night and Quetiapine 150mg ev…" at bounding box center [579, 247] width 251 height 94
click at [535, 216] on textarea "I have Bipolar so i am taking Lithium 900Mg every night and Quetiapine 150mg ev…" at bounding box center [579, 247] width 251 height 94
drag, startPoint x: 553, startPoint y: 213, endPoint x: 620, endPoint y: 225, distance: 67.4
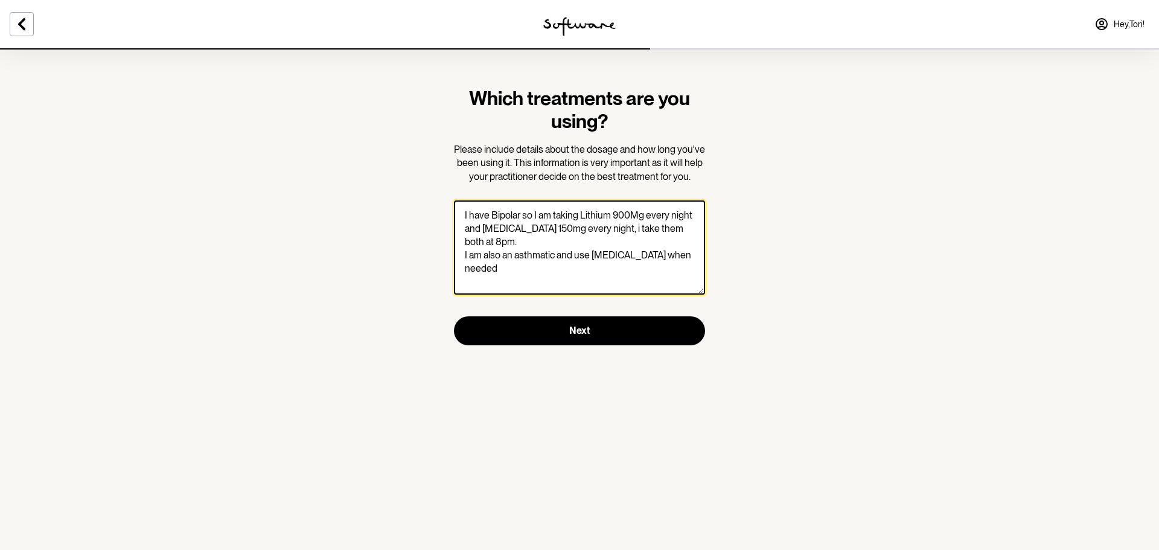
click at [555, 213] on textarea "I have Bipolar so I am taking Lithium 900Mg every night and Quetiapine 150mg ev…" at bounding box center [579, 247] width 251 height 94
drag, startPoint x: 593, startPoint y: 228, endPoint x: 602, endPoint y: 228, distance: 8.5
click at [594, 228] on textarea "I have Bipolar so I am currently taking Lithium 900Mg every night and Quetiapin…" at bounding box center [579, 247] width 251 height 94
click at [678, 218] on textarea "I have Bipolar so I am currently taking Lithium 900Mg every night and Quetiapin…" at bounding box center [579, 247] width 251 height 94
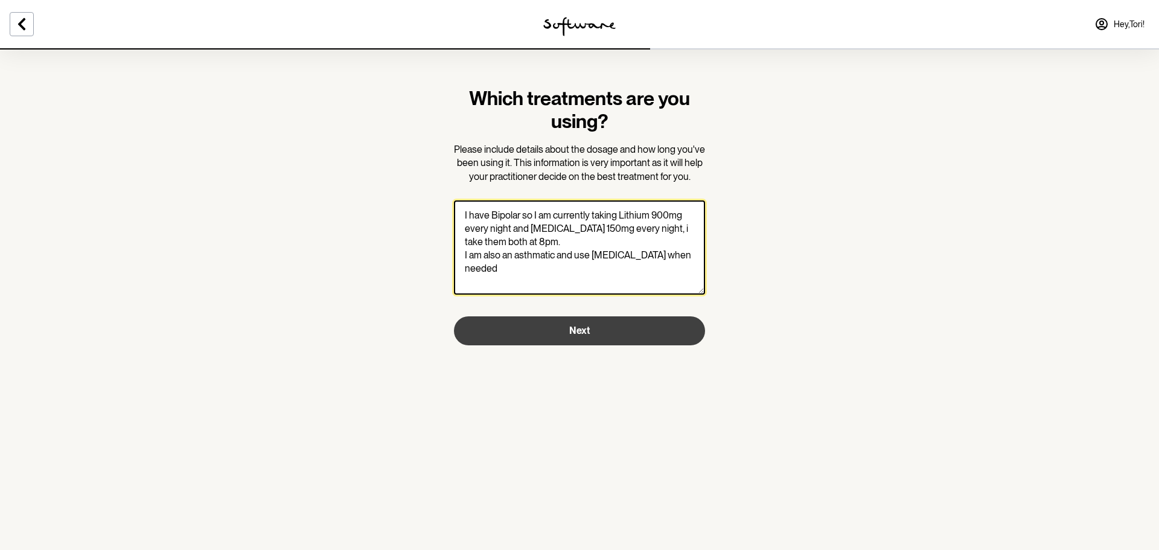
type textarea "I have Bipolar so I am currently taking Lithium 900mg every night and Quetiapin…"
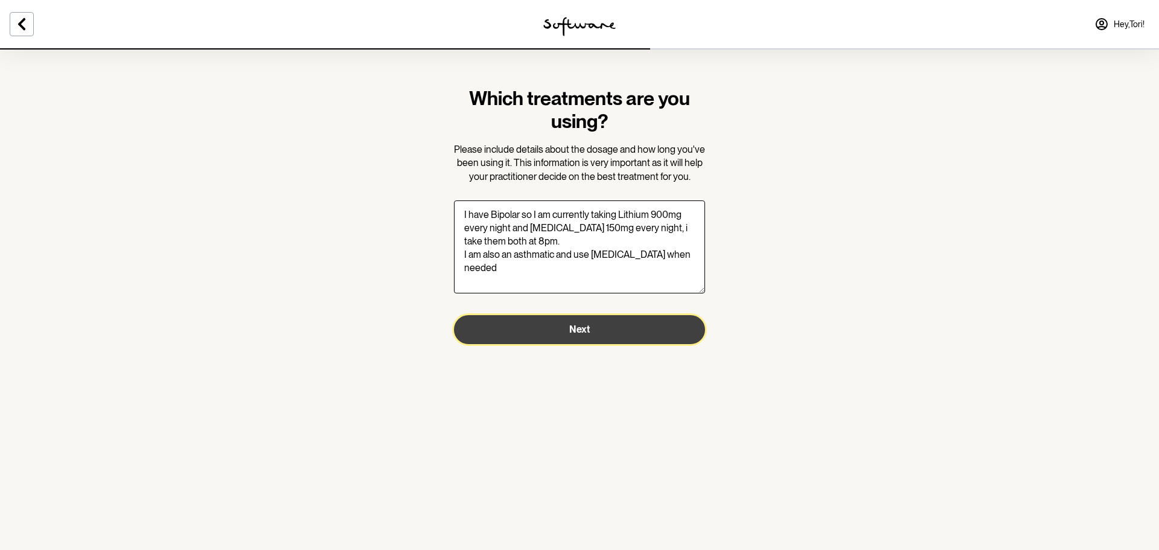
click at [572, 331] on span "Next" at bounding box center [579, 329] width 21 height 11
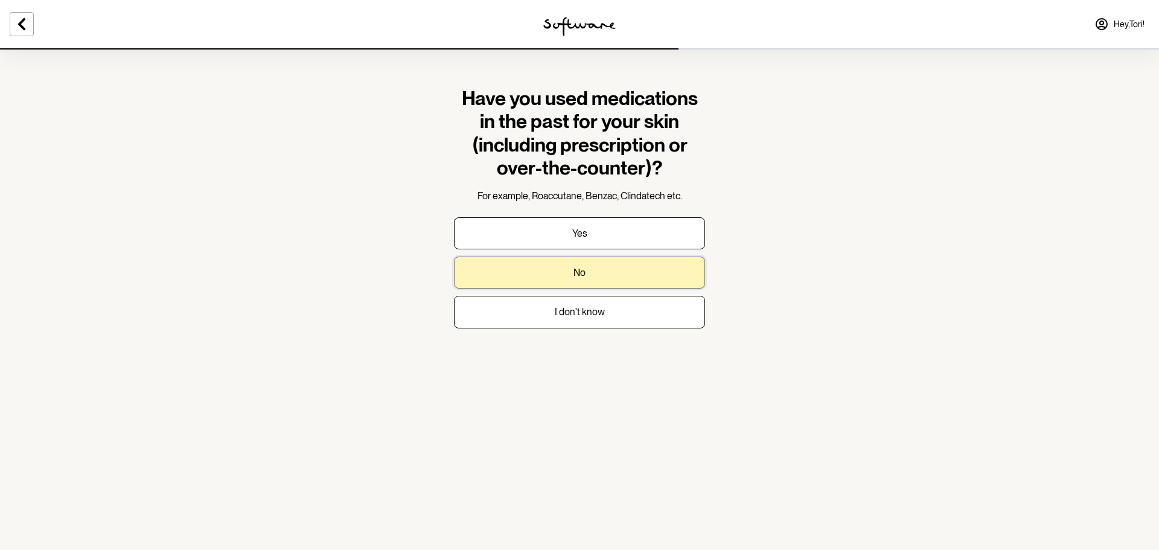
click at [599, 276] on button "No" at bounding box center [579, 273] width 251 height 32
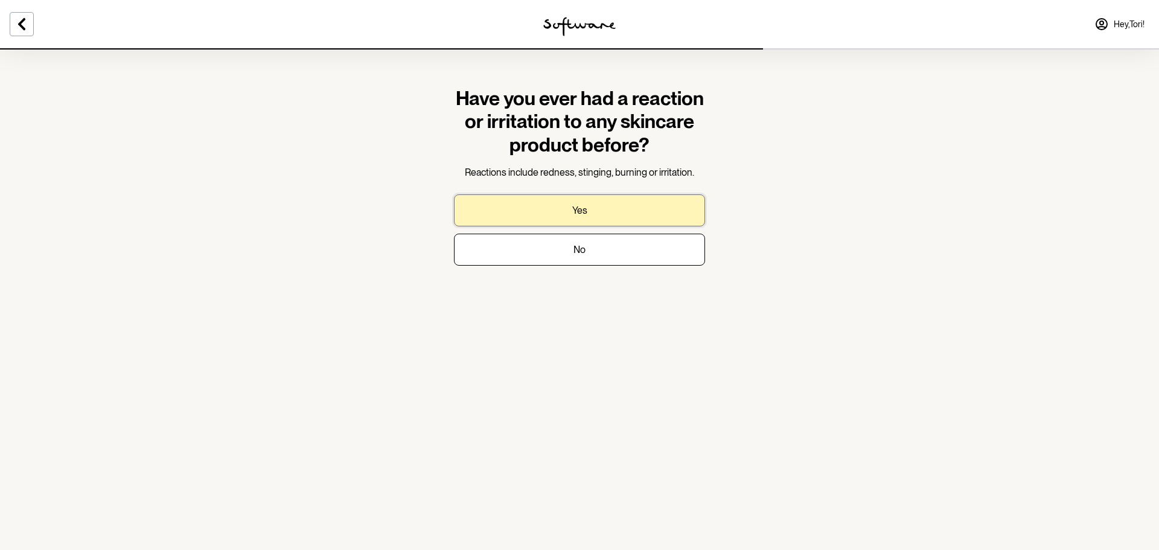
click at [633, 207] on button "Yes" at bounding box center [579, 210] width 251 height 32
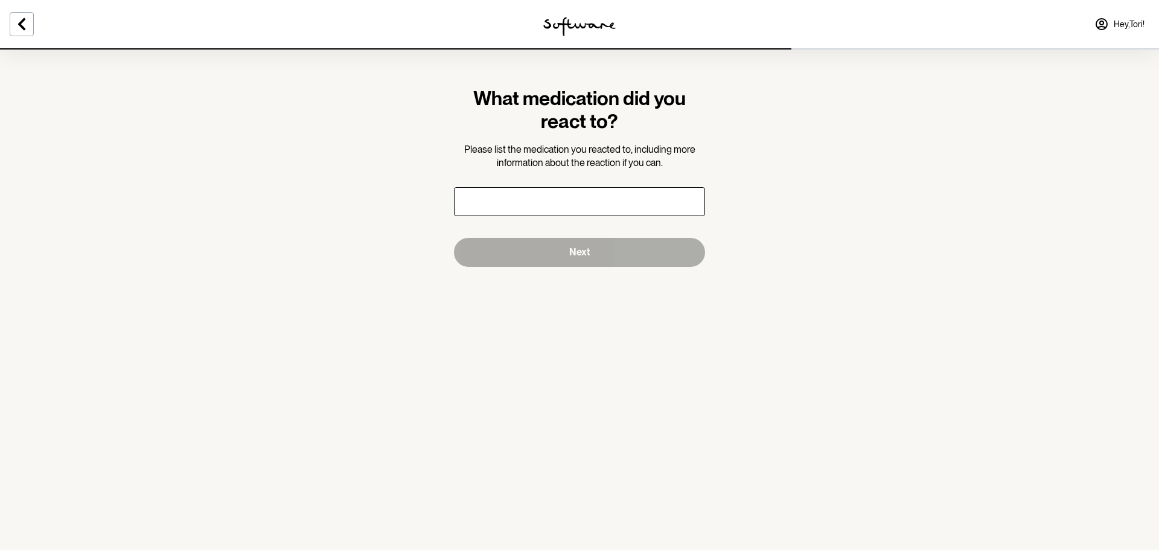
click at [603, 203] on input "text" at bounding box center [579, 201] width 251 height 29
click at [25, 25] on icon at bounding box center [21, 24] width 14 height 14
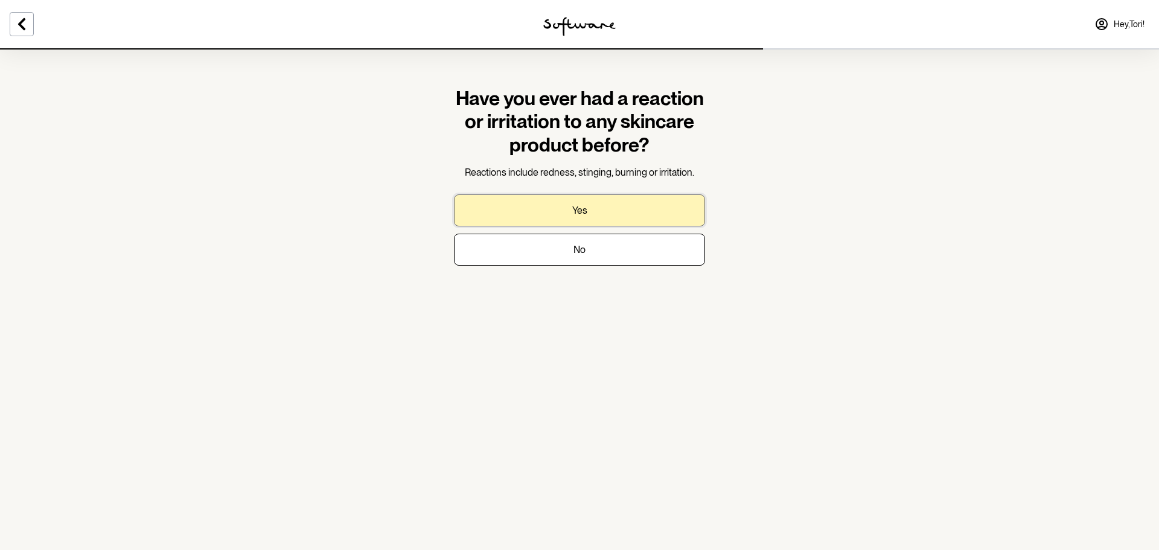
click at [610, 206] on button "Yes" at bounding box center [579, 210] width 251 height 32
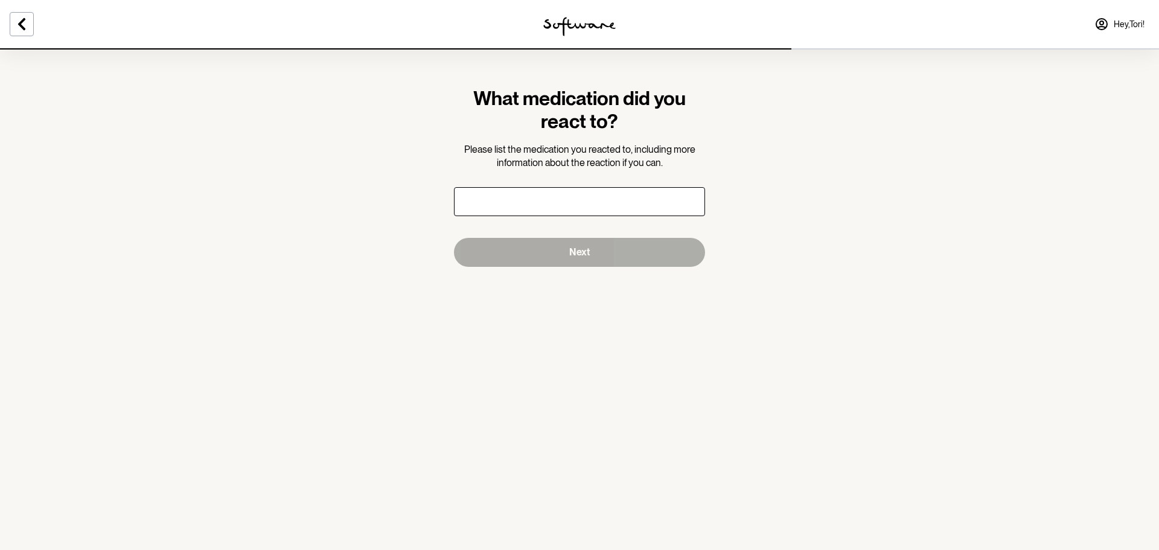
click at [582, 205] on input "text" at bounding box center [579, 201] width 251 height 29
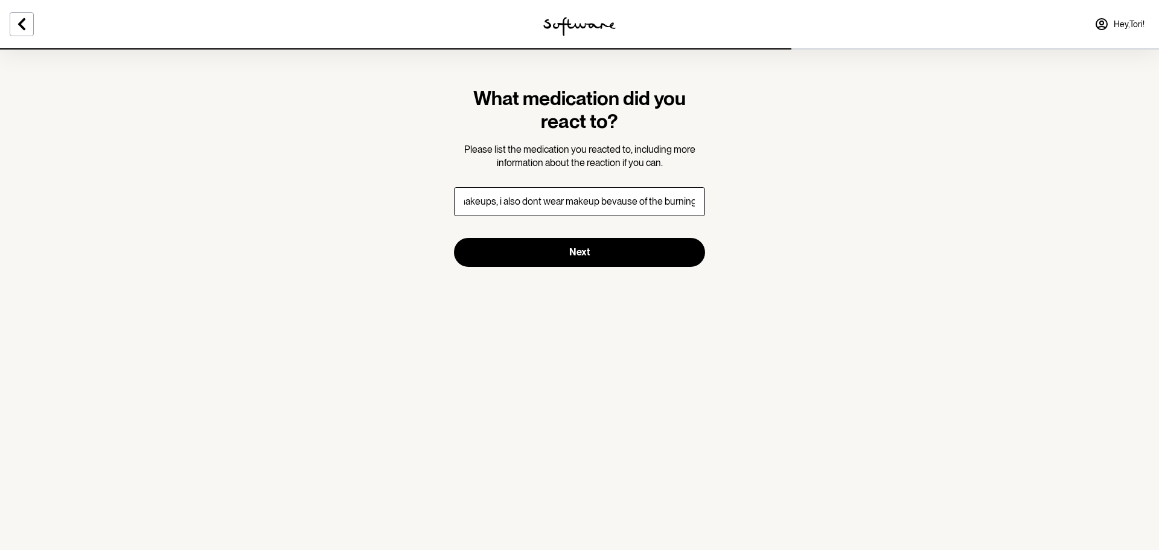
scroll to position [0, 73]
click at [534, 198] on input "Certain mineral makeups, i also dont wear makeup because of the burning" at bounding box center [579, 201] width 251 height 29
click at [500, 204] on input "Certain mineral makeups, i also don't wear makeup because of the burning" at bounding box center [579, 201] width 251 height 29
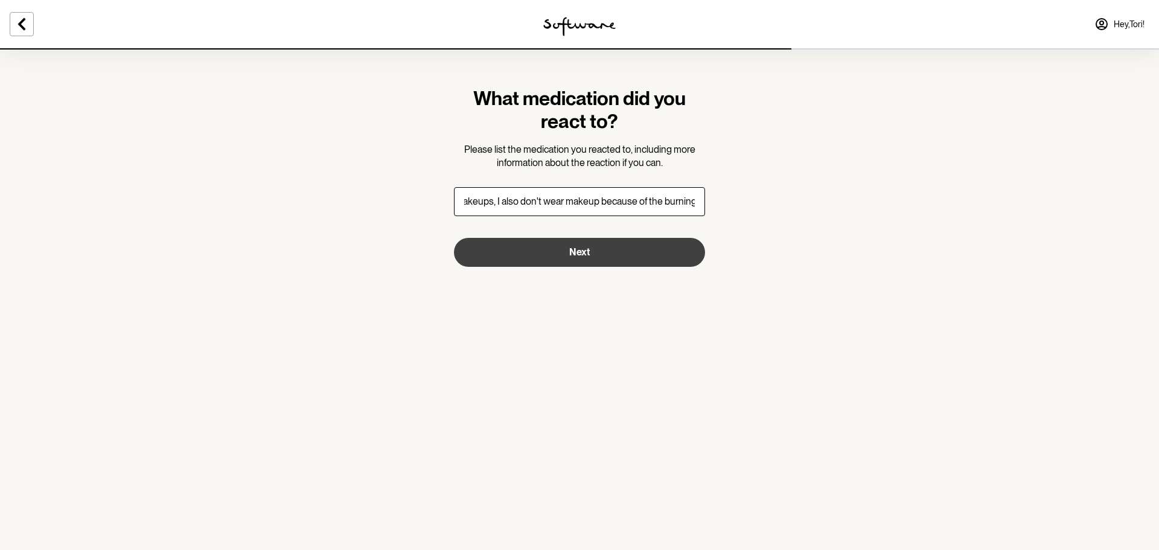
type input "Certain mineral makeups, I also don't wear makeup because of the burning"
click at [626, 250] on button "Next" at bounding box center [579, 252] width 251 height 29
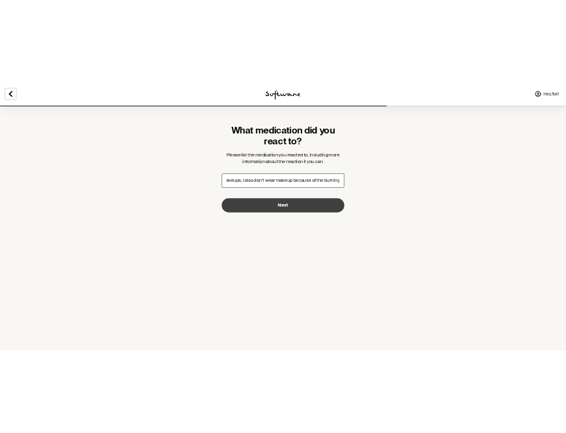
scroll to position [0, 0]
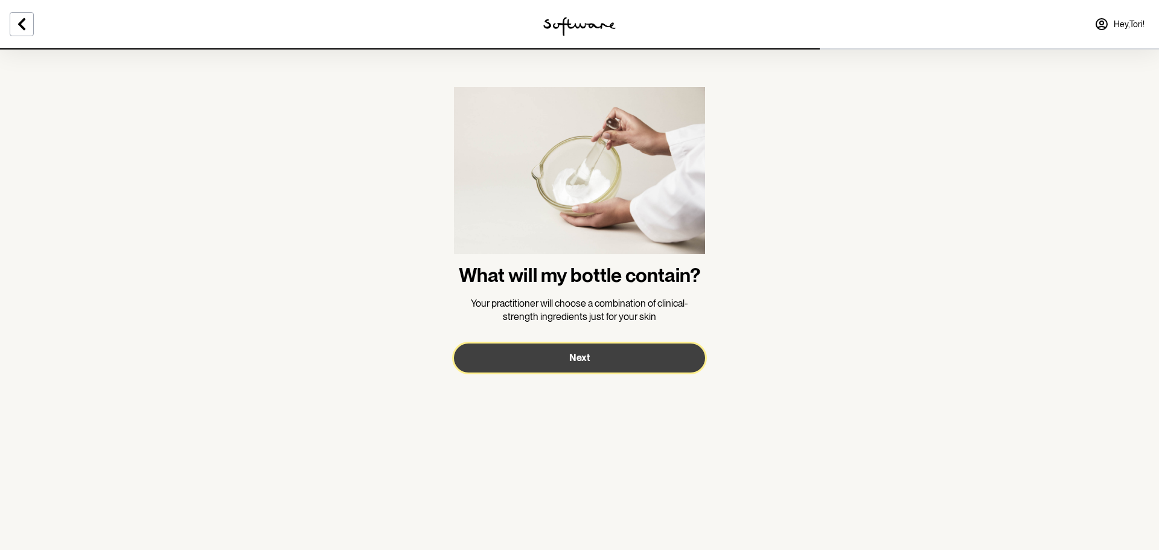
click at [609, 363] on button "Next" at bounding box center [579, 357] width 251 height 29
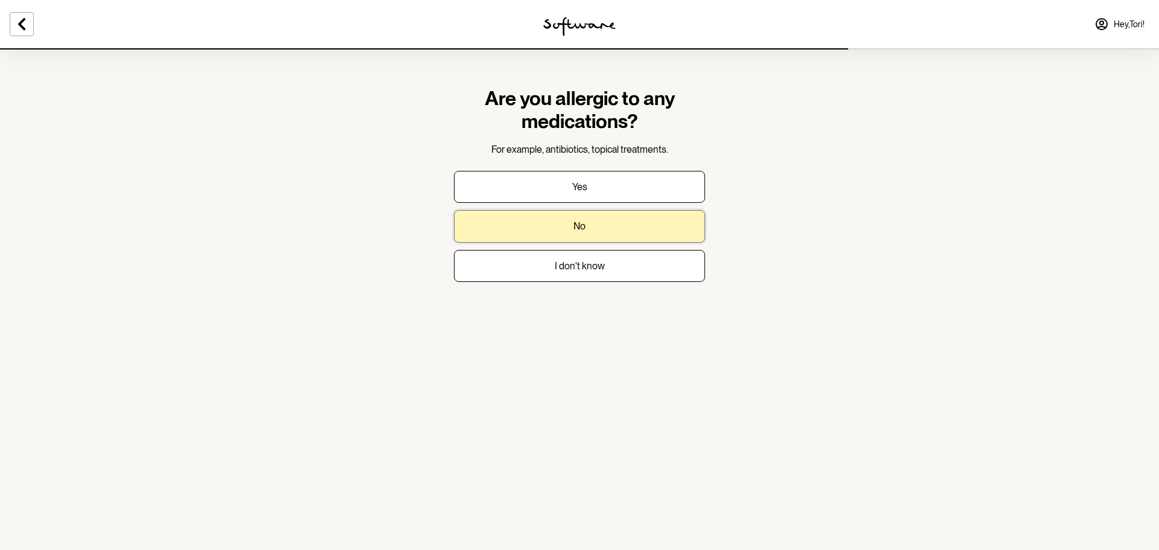
click at [595, 225] on button "No" at bounding box center [579, 226] width 251 height 32
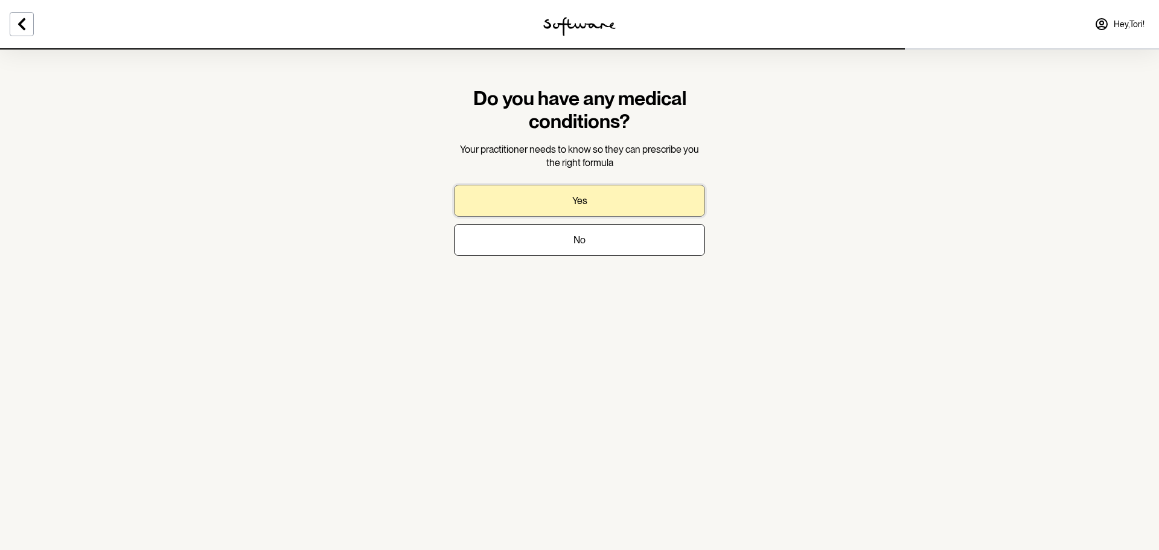
click at [592, 196] on button "Yes" at bounding box center [579, 201] width 251 height 32
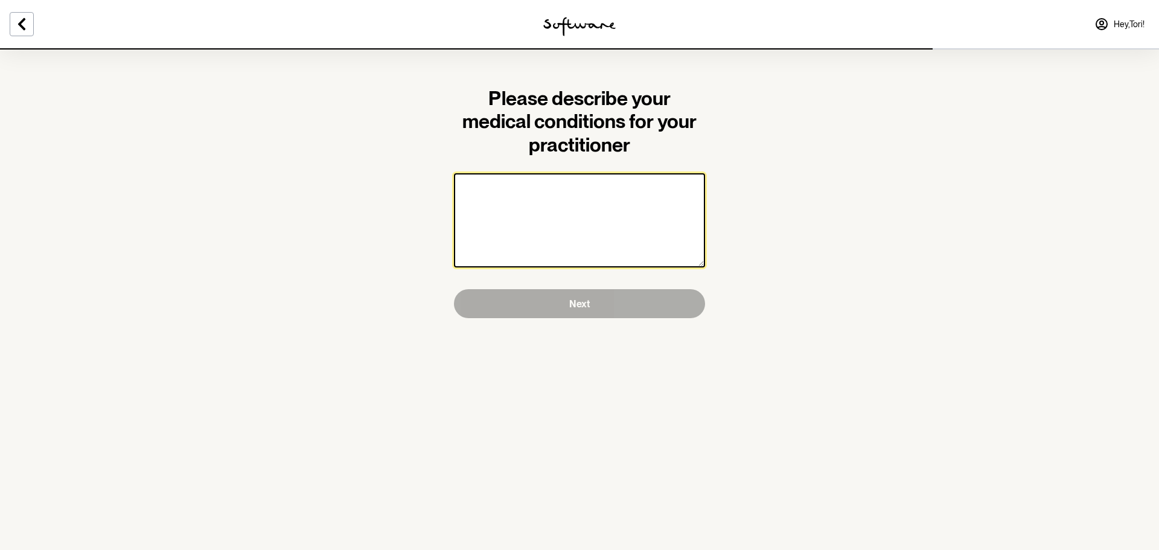
click at [599, 199] on textarea at bounding box center [579, 220] width 251 height 94
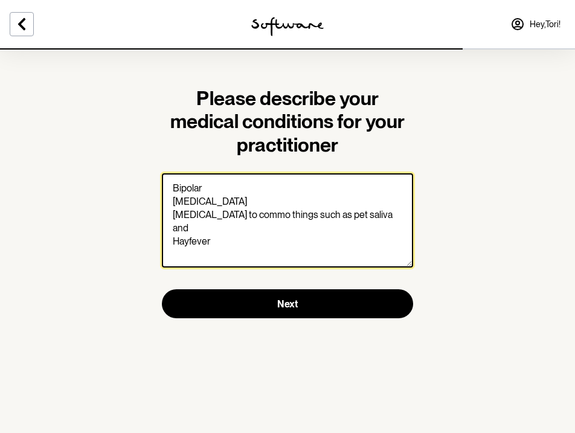
click at [386, 215] on textarea "Bipolar Asthma Allergies to commo things such as pet saliva and Hayfever" at bounding box center [287, 220] width 251 height 94
click at [252, 217] on textarea "Bipolar Asthma Allergies to commo things such as pet saliva and Hayfever" at bounding box center [287, 220] width 251 height 94
click at [196, 238] on textarea "Bipolar Asthma Allergies to common things such as cat/dog saliva and wet grass …" at bounding box center [287, 220] width 251 height 94
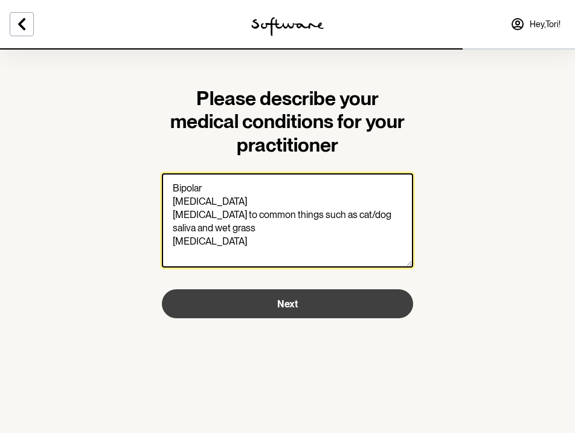
type textarea "Bipolar Asthma Allergies to common things such as cat/dog saliva and wet grass …"
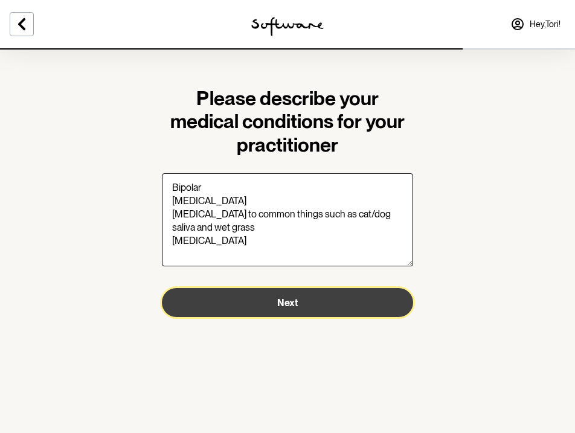
click at [272, 313] on button "Next" at bounding box center [287, 302] width 251 height 29
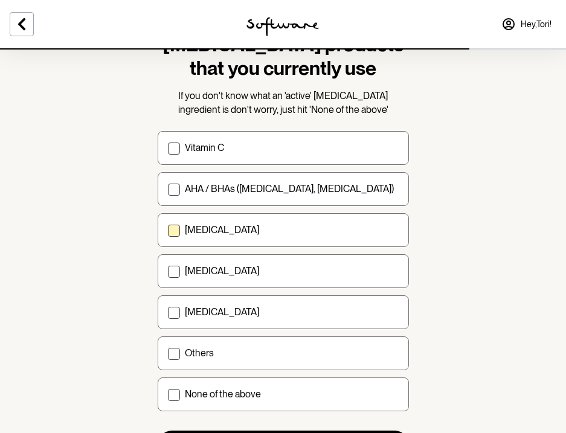
scroll to position [101, 0]
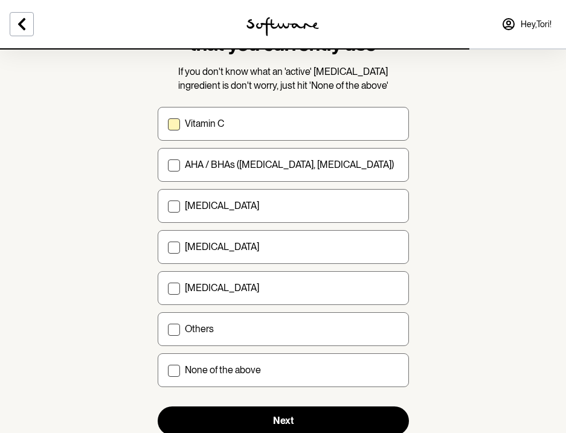
click at [177, 124] on span at bounding box center [174, 124] width 12 height 12
click at [168, 124] on input "Vitamin C" at bounding box center [167, 124] width 1 height 1
checkbox input "true"
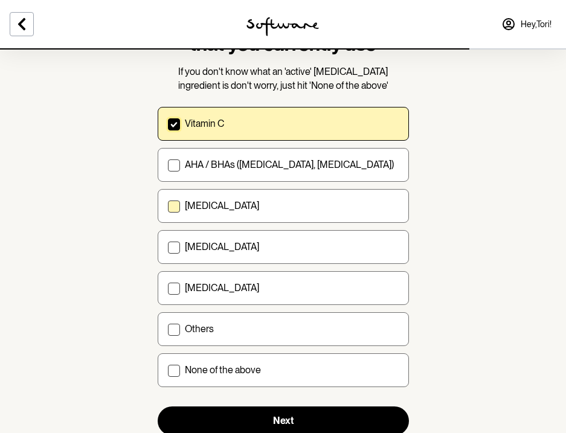
click at [170, 200] on label "Retinol" at bounding box center [283, 206] width 251 height 34
click at [168, 206] on input "Retinol" at bounding box center [167, 206] width 1 height 1
checkbox input "true"
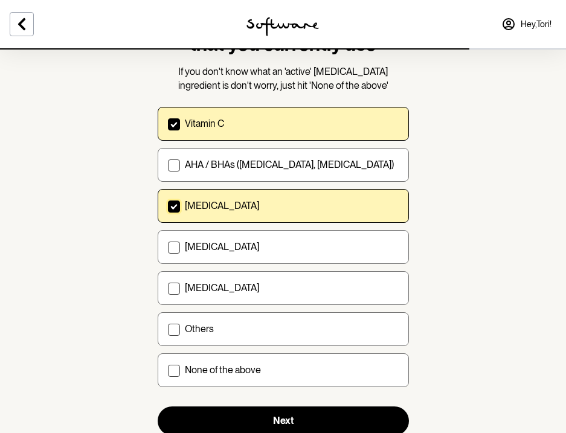
scroll to position [142, 0]
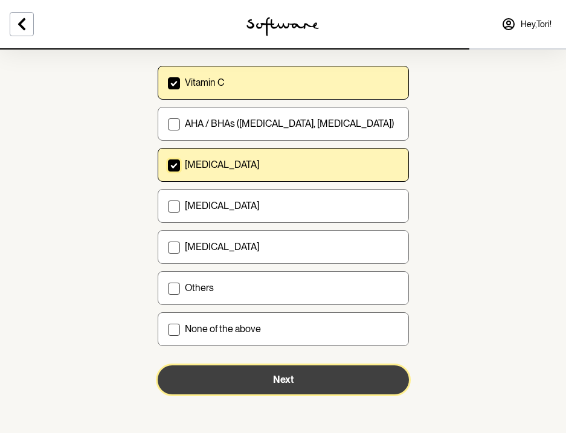
click at [306, 378] on button "Next" at bounding box center [283, 379] width 251 height 29
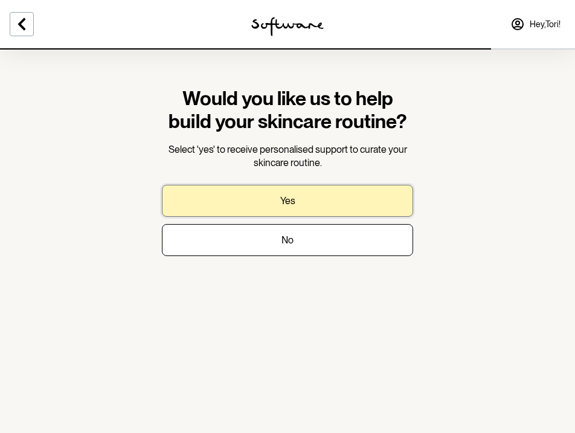
click at [313, 198] on button "Yes" at bounding box center [287, 201] width 251 height 32
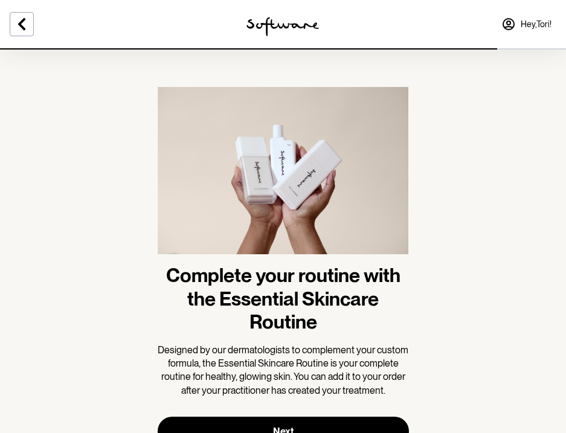
scroll to position [51, 0]
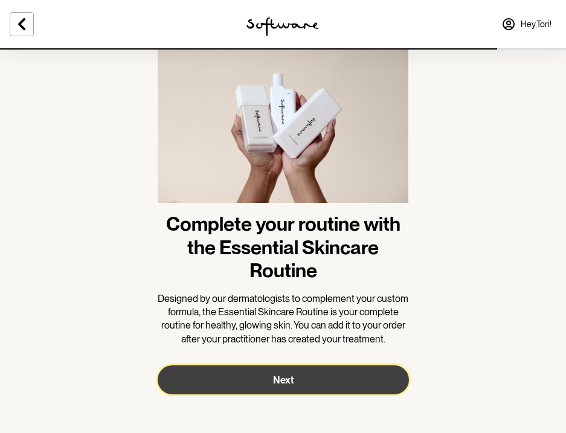
click at [310, 372] on button "Next" at bounding box center [283, 379] width 251 height 29
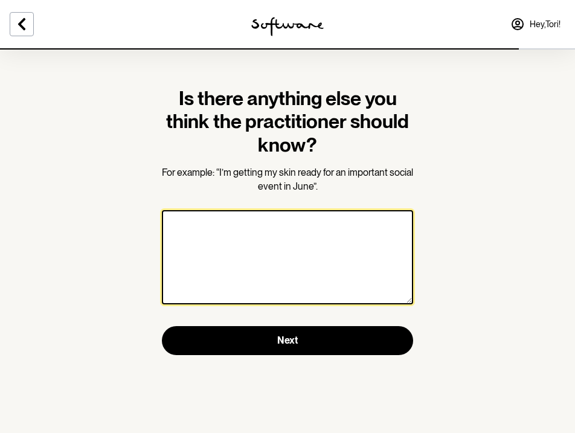
click at [202, 235] on textarea at bounding box center [287, 257] width 251 height 94
type textarea "i"
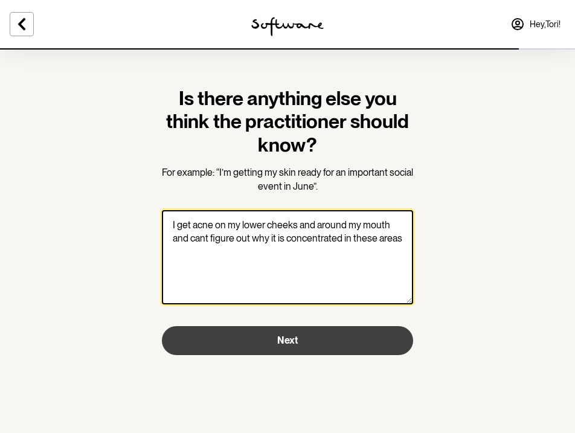
type textarea "I get acne on my lower cheeks and around my mouth and cant figure out why it is…"
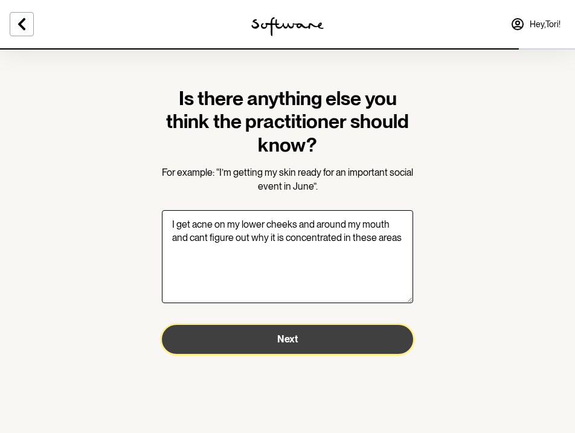
click at [335, 339] on button "Next" at bounding box center [287, 339] width 251 height 29
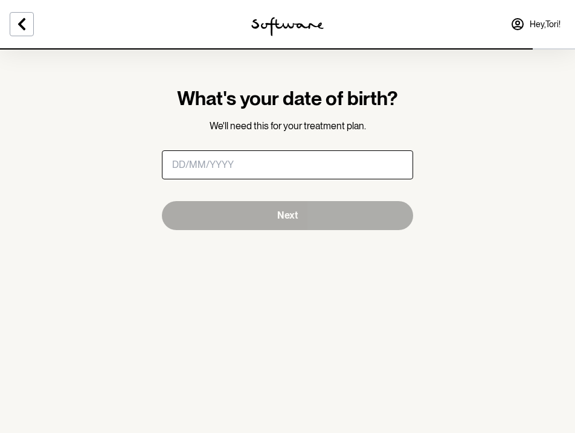
click at [313, 167] on input "masked-date" at bounding box center [287, 164] width 251 height 29
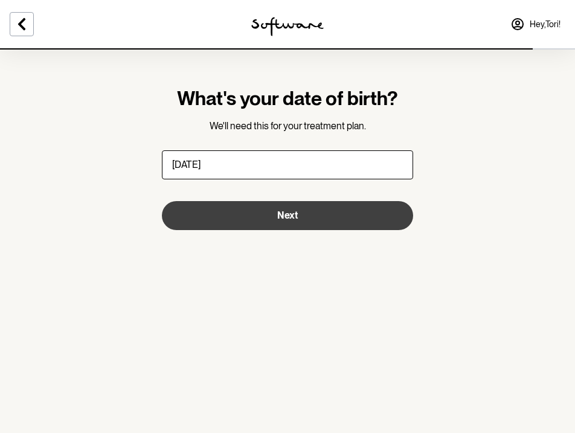
type input "29/01/1993"
click at [281, 217] on span "Next" at bounding box center [287, 214] width 21 height 11
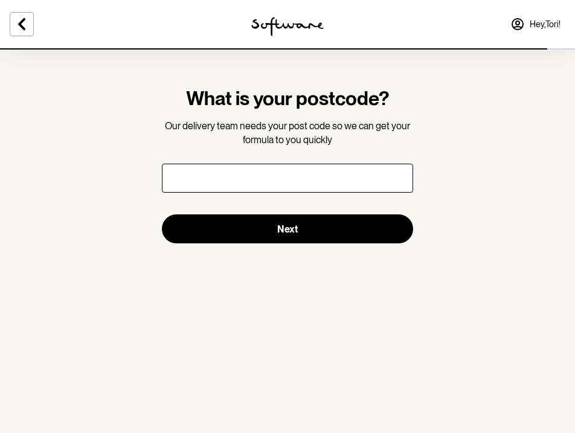
click at [206, 185] on input "text" at bounding box center [287, 178] width 251 height 29
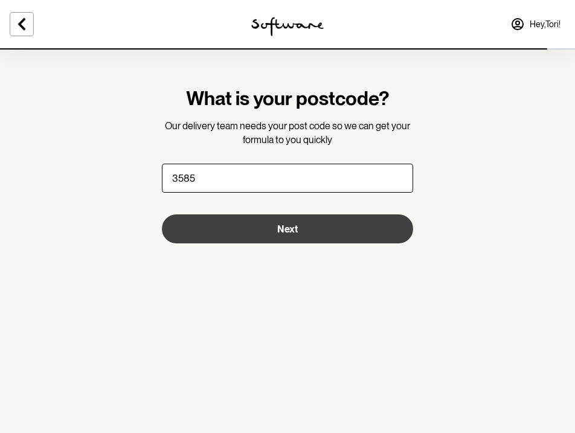
type input "3585"
click at [302, 225] on button "Next" at bounding box center [287, 228] width 251 height 29
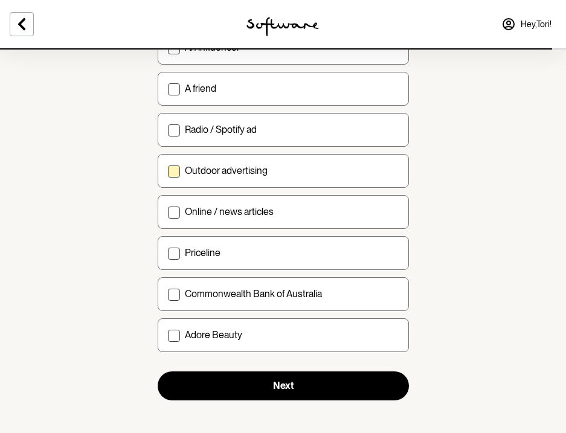
scroll to position [410, 0]
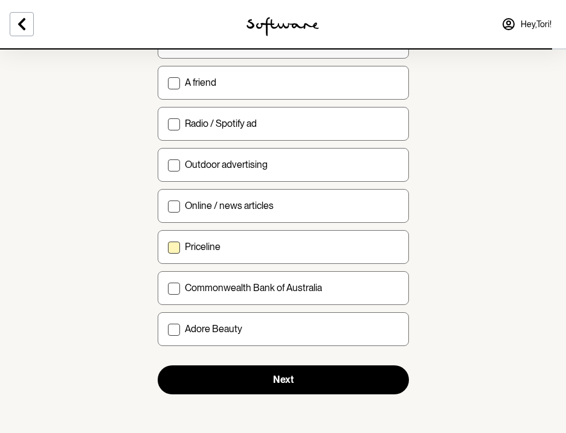
click at [166, 246] on label "Priceline" at bounding box center [283, 247] width 251 height 34
click at [167, 246] on input "Priceline" at bounding box center [167, 246] width 1 height 1
checkbox input "true"
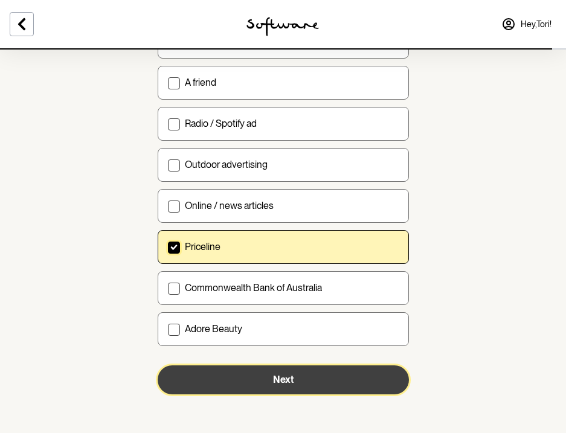
click at [270, 378] on button "Next" at bounding box center [283, 379] width 251 height 29
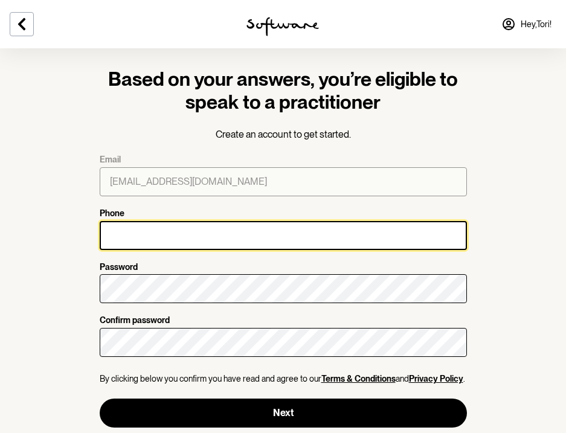
click at [183, 234] on input "Phone" at bounding box center [283, 235] width 367 height 29
type input "0423333724"
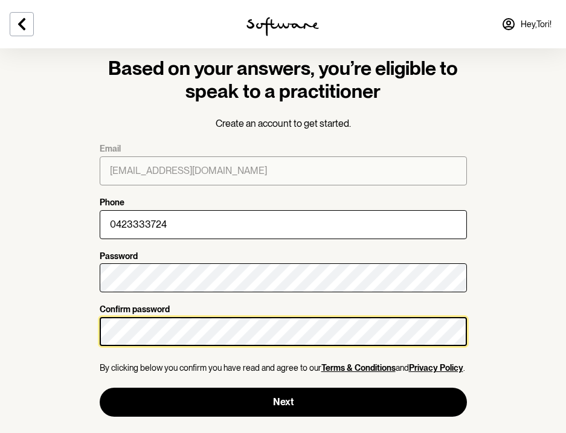
scroll to position [14, 0]
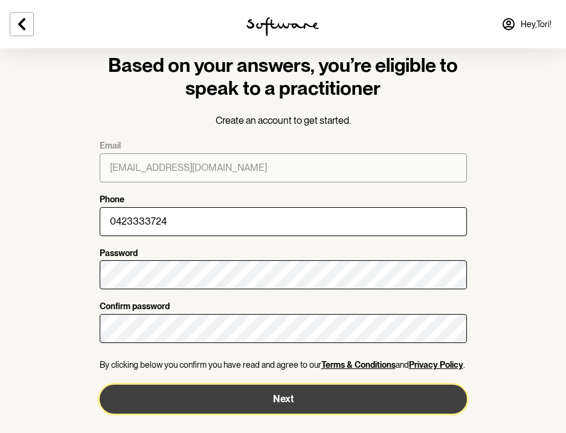
click at [296, 389] on button "Next" at bounding box center [283, 398] width 367 height 29
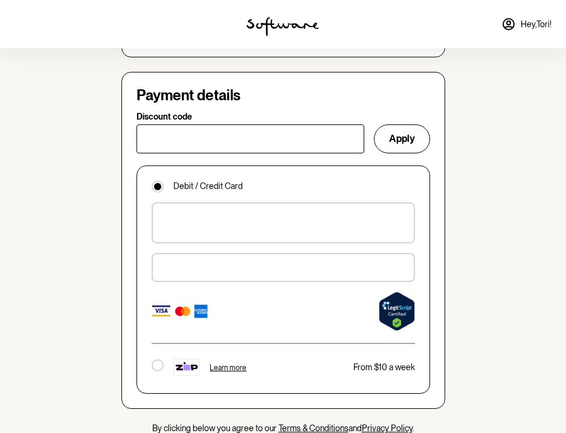
scroll to position [805, 0]
